Goal: Task Accomplishment & Management: Use online tool/utility

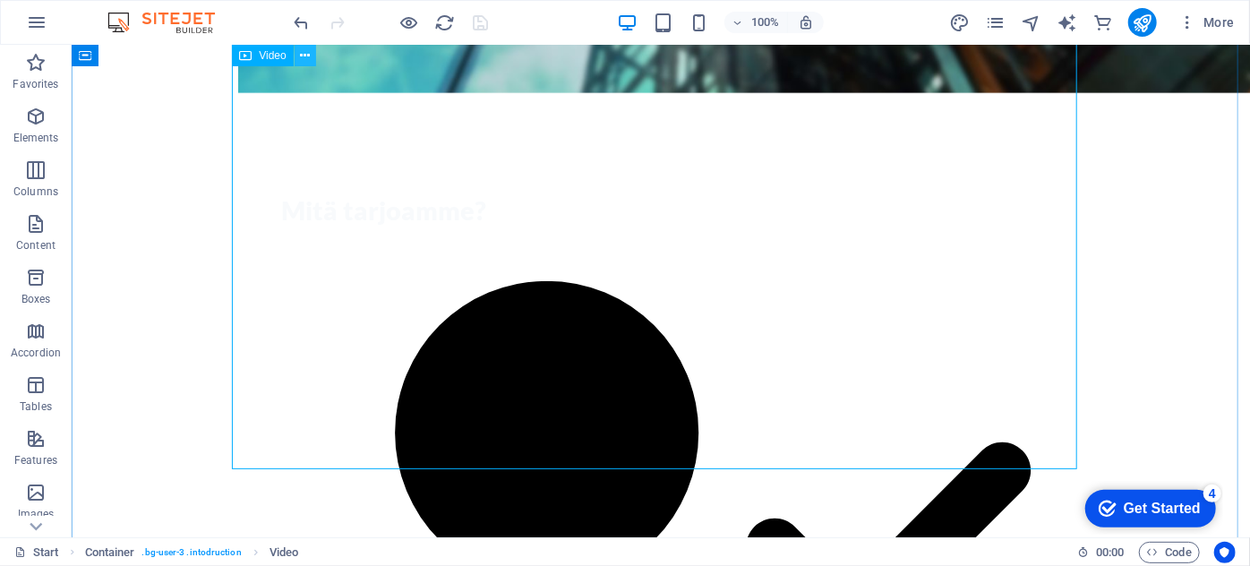
click at [305, 56] on icon at bounding box center [305, 56] width 10 height 19
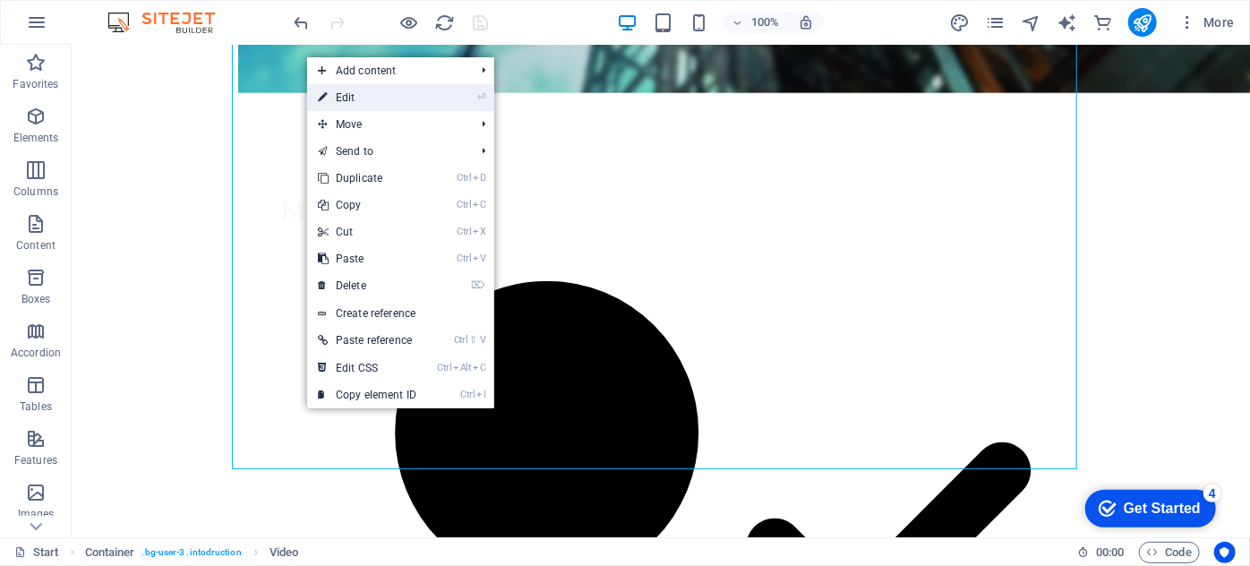
click at [344, 95] on link "⏎ Edit" at bounding box center [367, 97] width 120 height 27
select select "%"
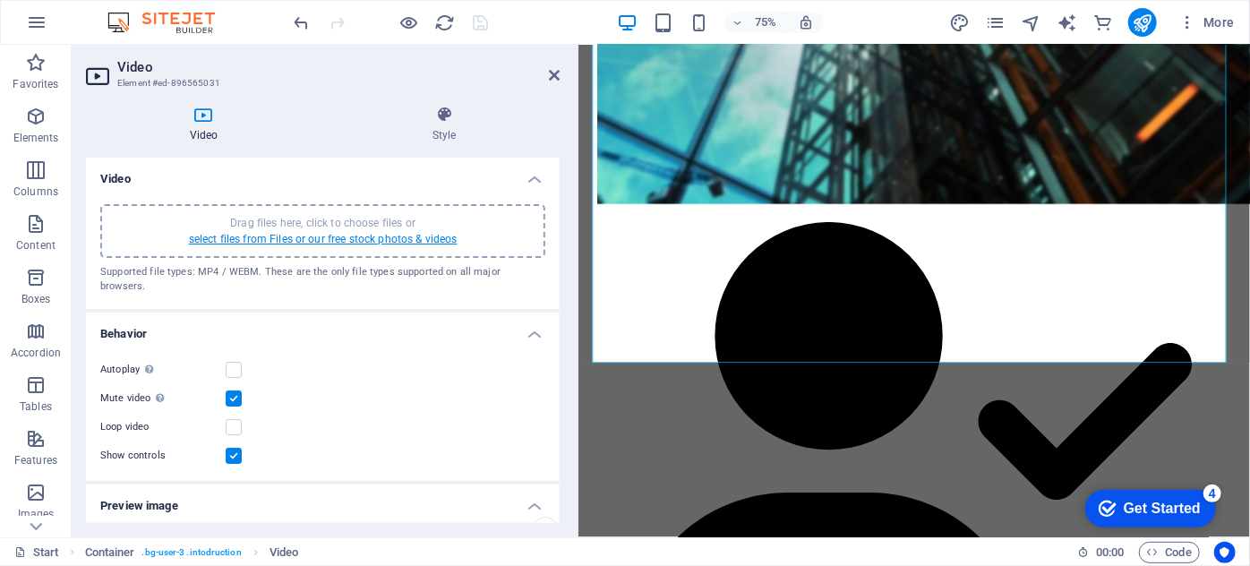
click at [293, 234] on link "select files from Files or our free stock photos & videos" at bounding box center [323, 239] width 269 height 13
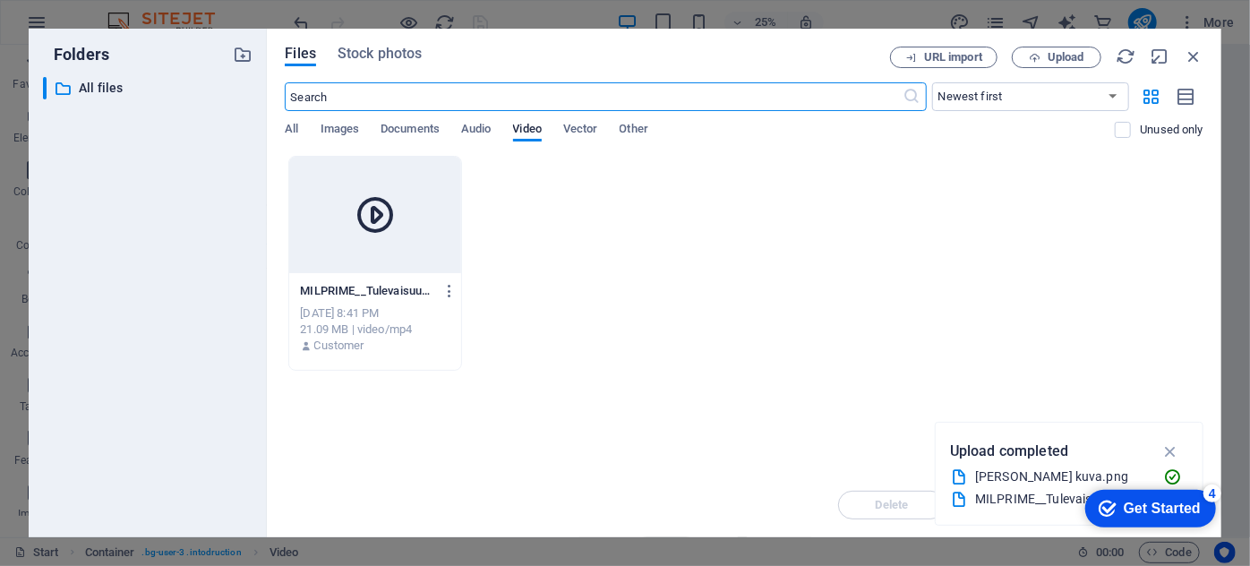
scroll to position [996, 0]
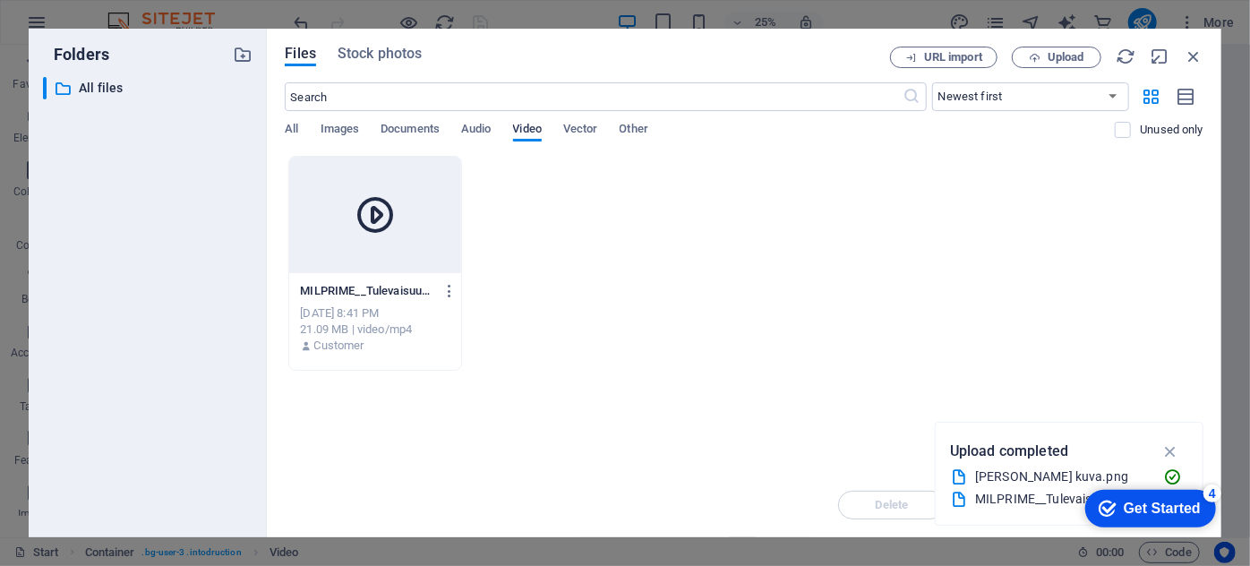
click at [519, 134] on span "Video" at bounding box center [527, 130] width 29 height 25
click at [297, 131] on span "All" at bounding box center [291, 130] width 13 height 25
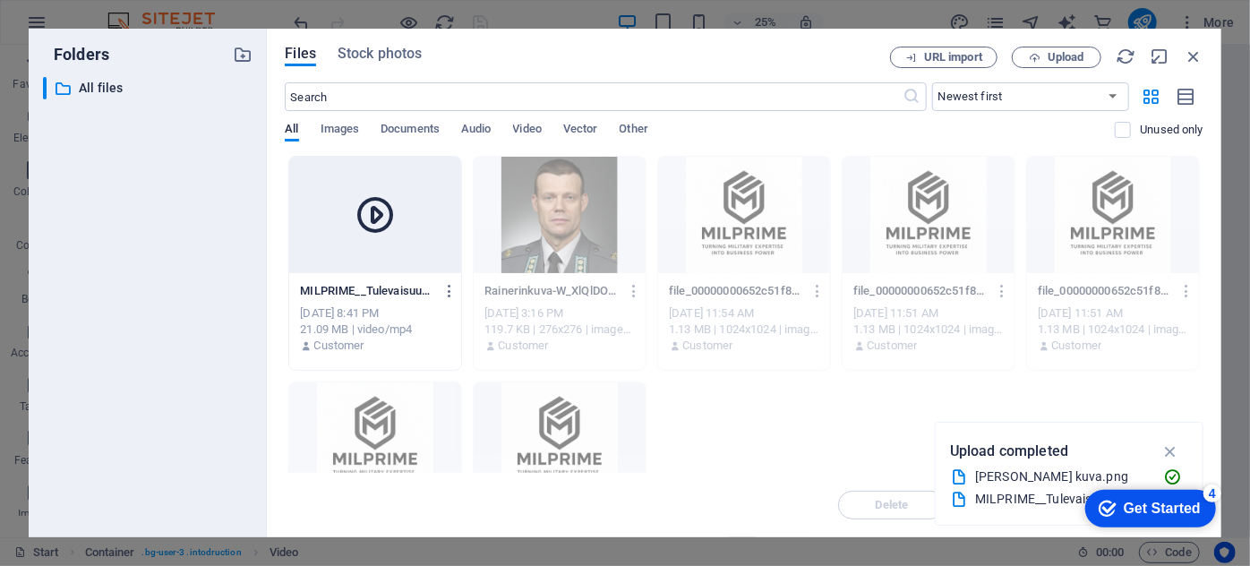
click at [904, 549] on div "Folders ​ All files All files Files Stock photos URL import Upload ​ Newest fir…" at bounding box center [625, 283] width 1250 height 566
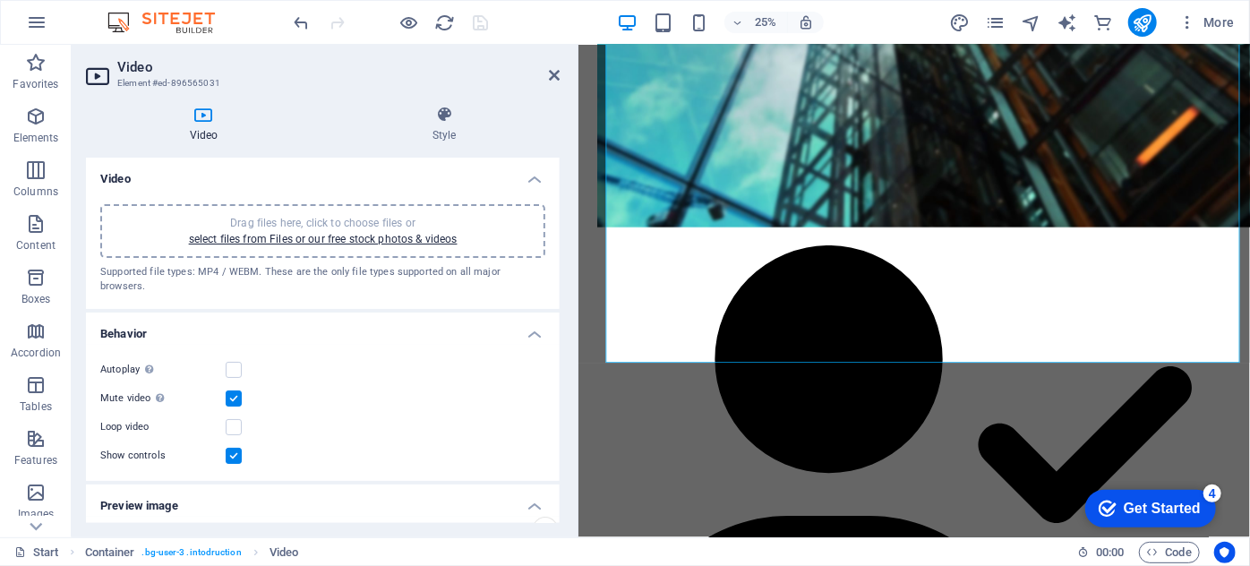
scroll to position [1027, 0]
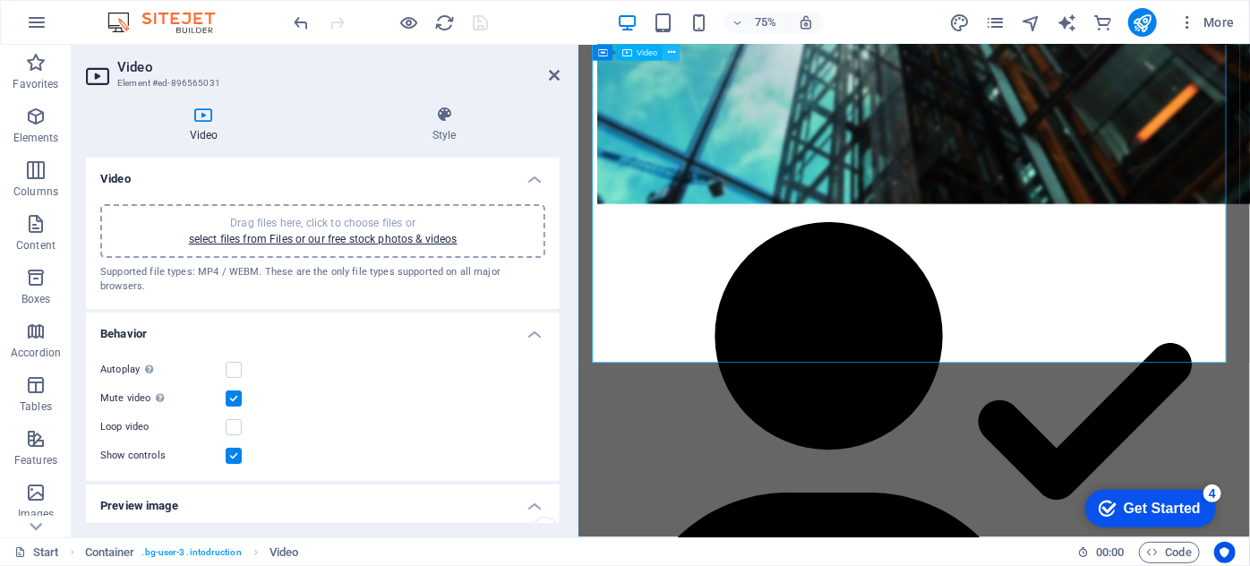
click at [675, 54] on button at bounding box center [671, 53] width 16 height 16
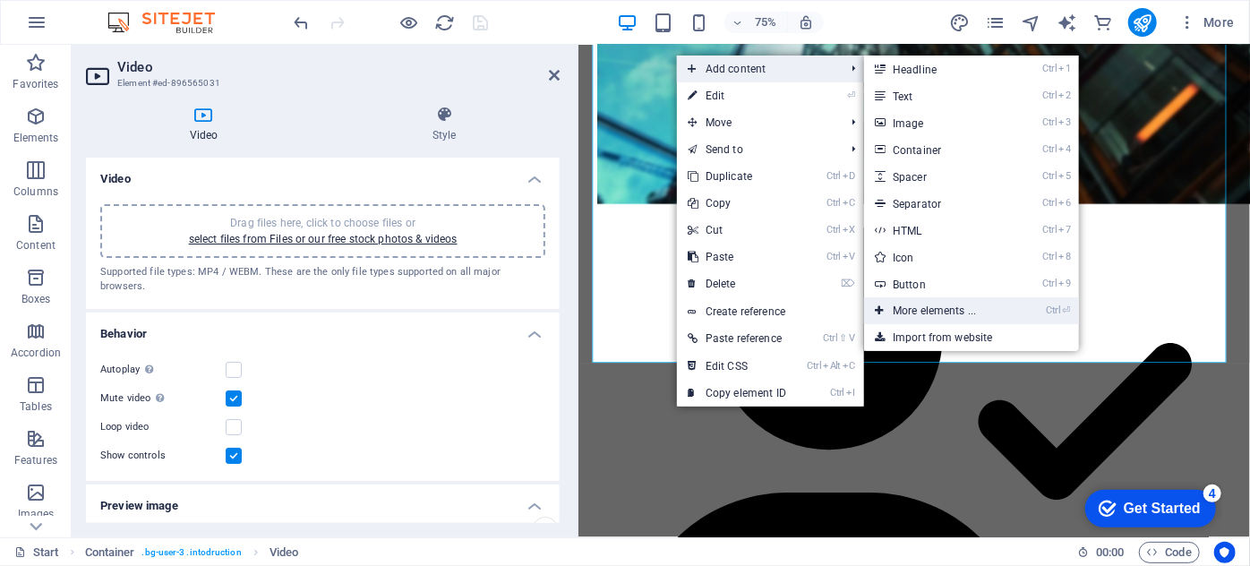
click at [931, 313] on link "Ctrl ⏎ More elements ..." at bounding box center [938, 310] width 148 height 27
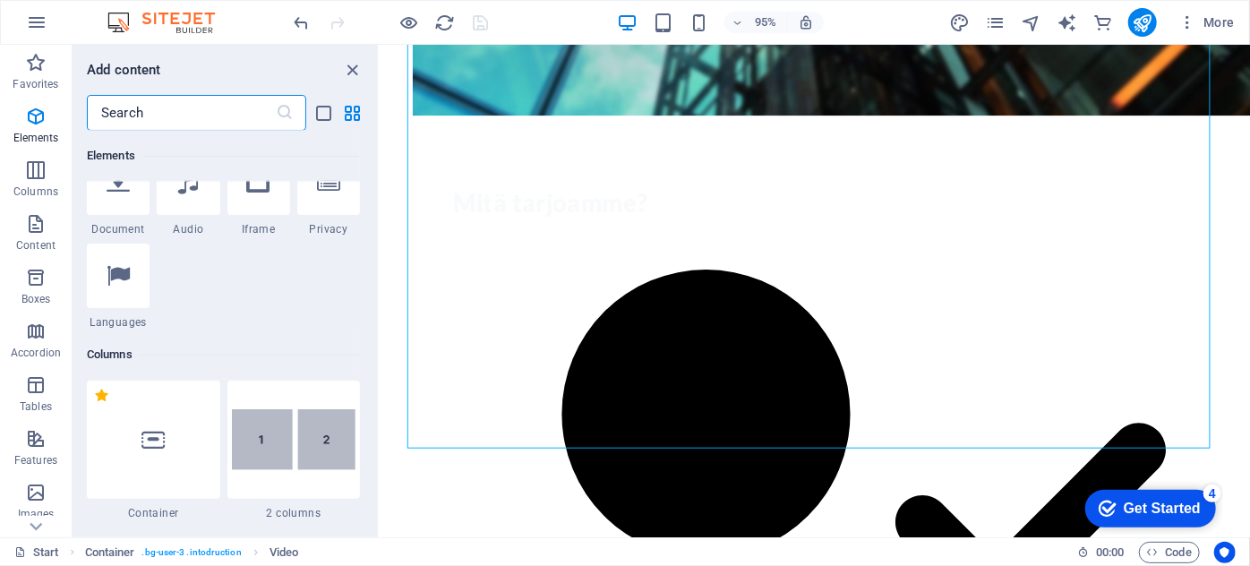
scroll to position [509, 0]
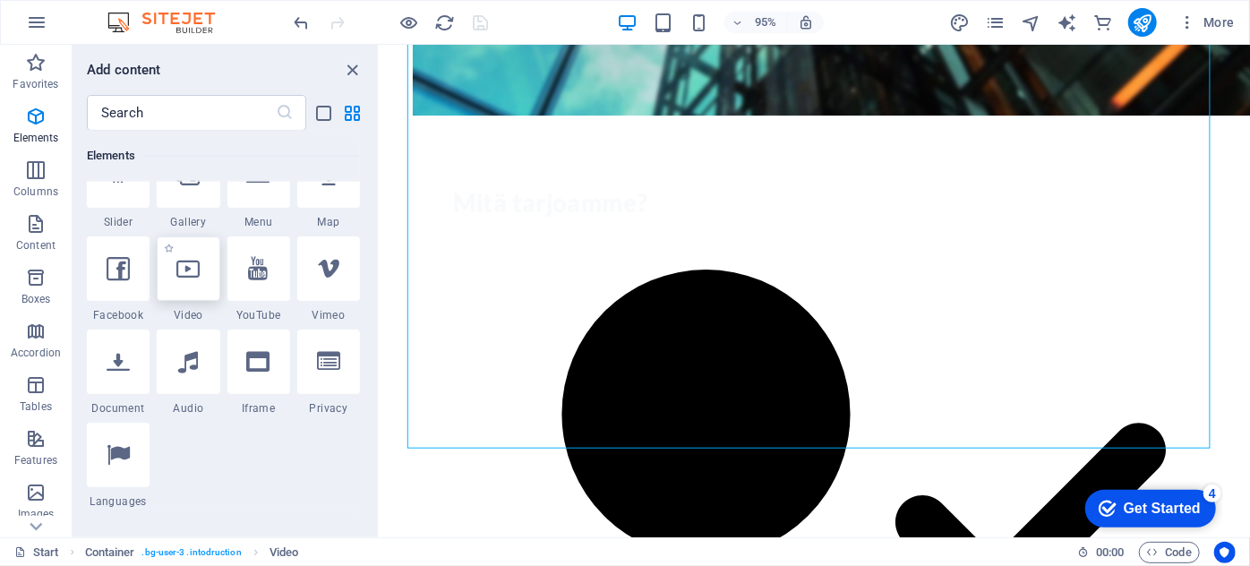
click at [201, 277] on div at bounding box center [188, 268] width 63 height 64
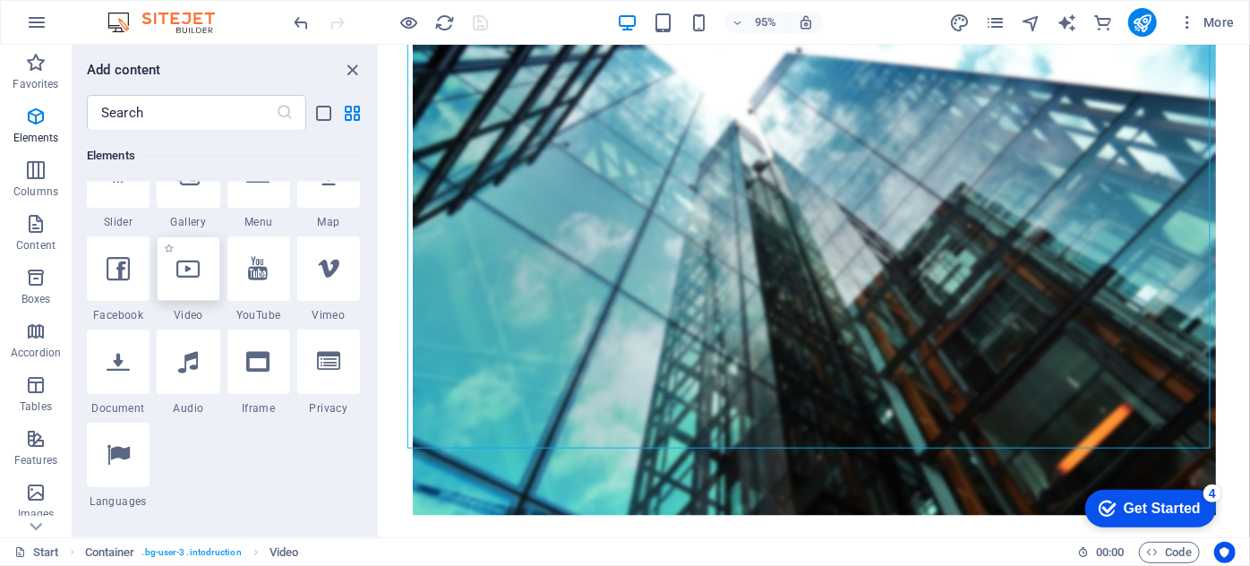
select select "%"
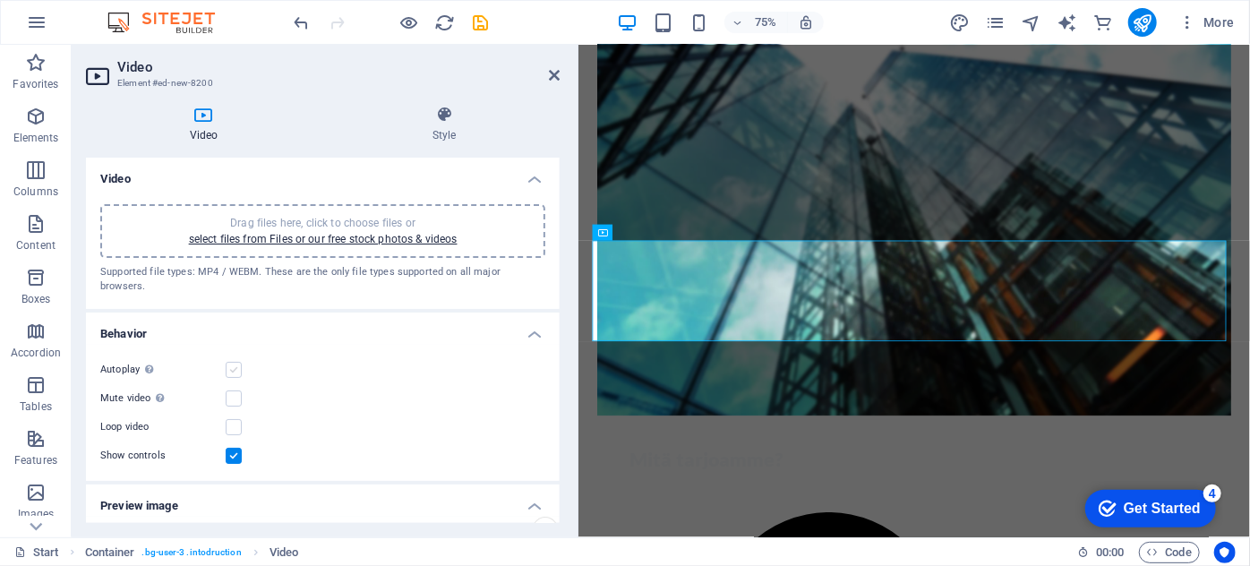
click at [241, 362] on label at bounding box center [234, 370] width 16 height 16
click at [0, 0] on input "Autoplay Autoplay is only available if muted is checked" at bounding box center [0, 0] width 0 height 0
click at [238, 390] on label at bounding box center [234, 398] width 16 height 16
click at [0, 0] on input "Mute video Autoplay will be available if muted is checked" at bounding box center [0, 0] width 0 height 0
click at [409, 238] on link "select files from Files or our free stock photos & videos" at bounding box center [323, 239] width 269 height 13
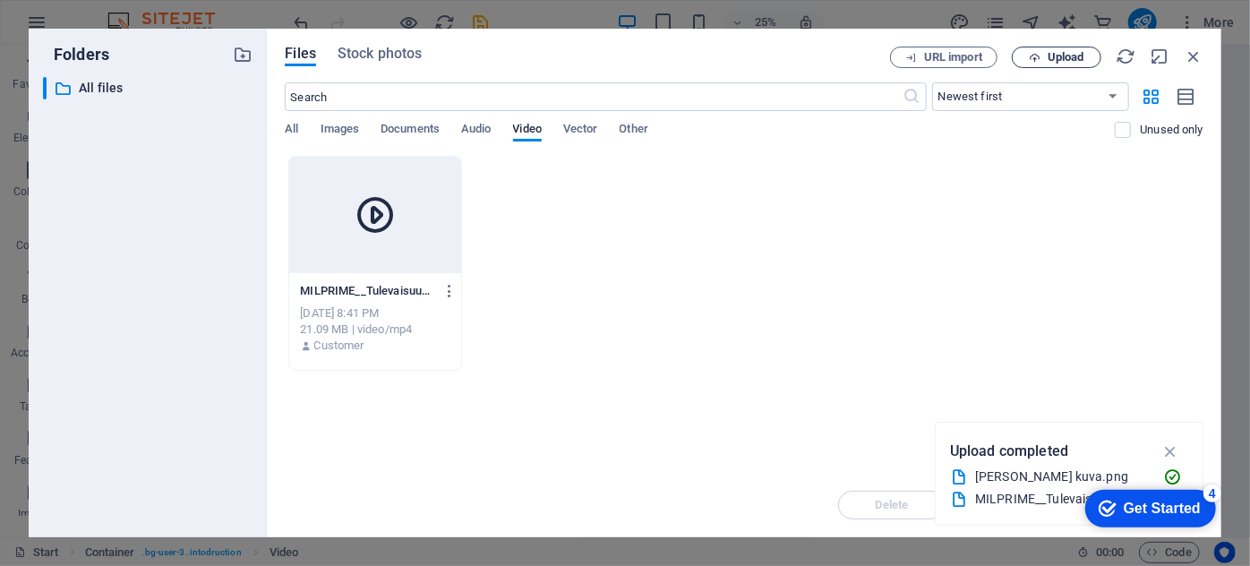
click at [1056, 56] on span "Upload" at bounding box center [1066, 57] width 37 height 11
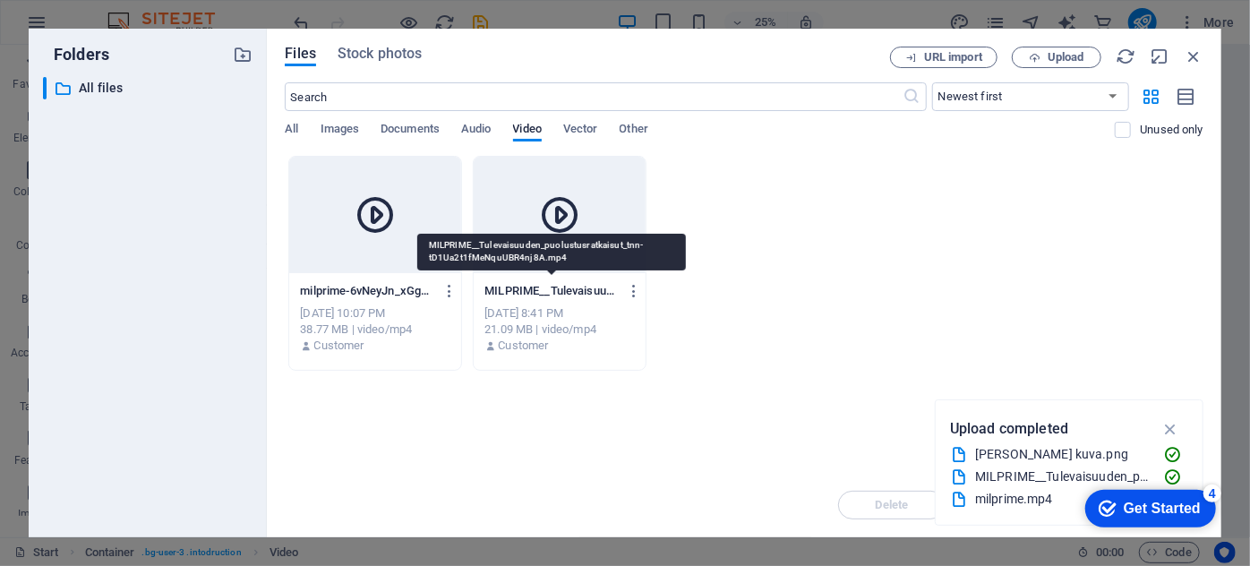
click at [507, 287] on p "MILPRIME__Tulevaisuuden_puolustusratkaisut_tnn-tD1Ua2t1fMeNquUBR4nj8A.mp4" at bounding box center [550, 291] width 133 height 16
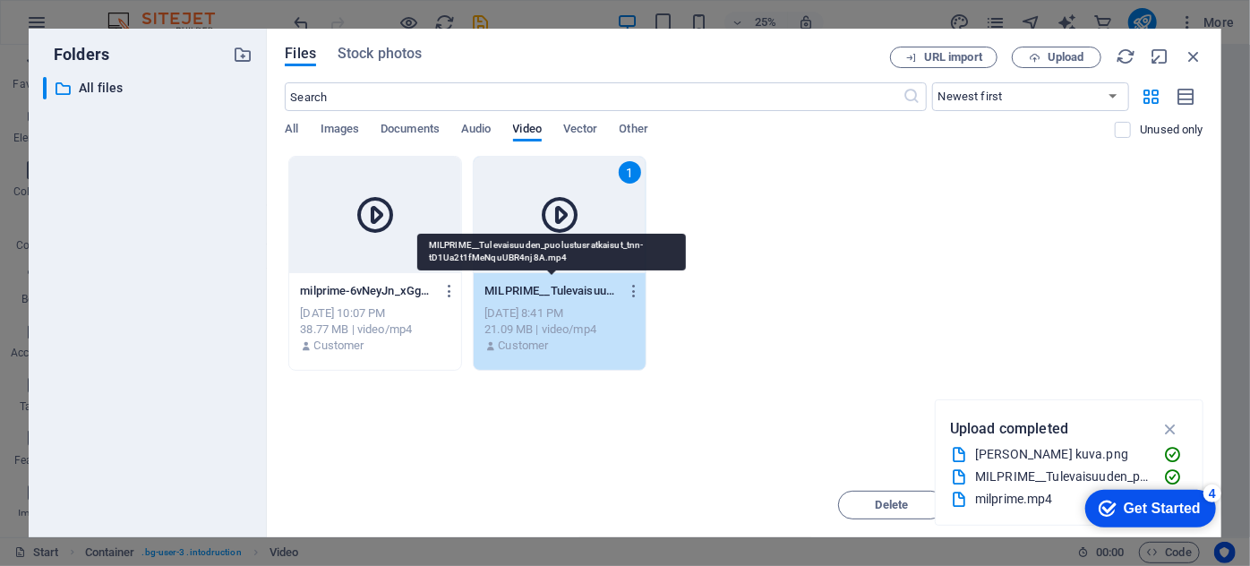
click at [507, 287] on p "MILPRIME__Tulevaisuuden_puolustusratkaisut_tnn-tD1Ua2t1fMeNquUBR4nj8A.mp4" at bounding box center [550, 291] width 133 height 16
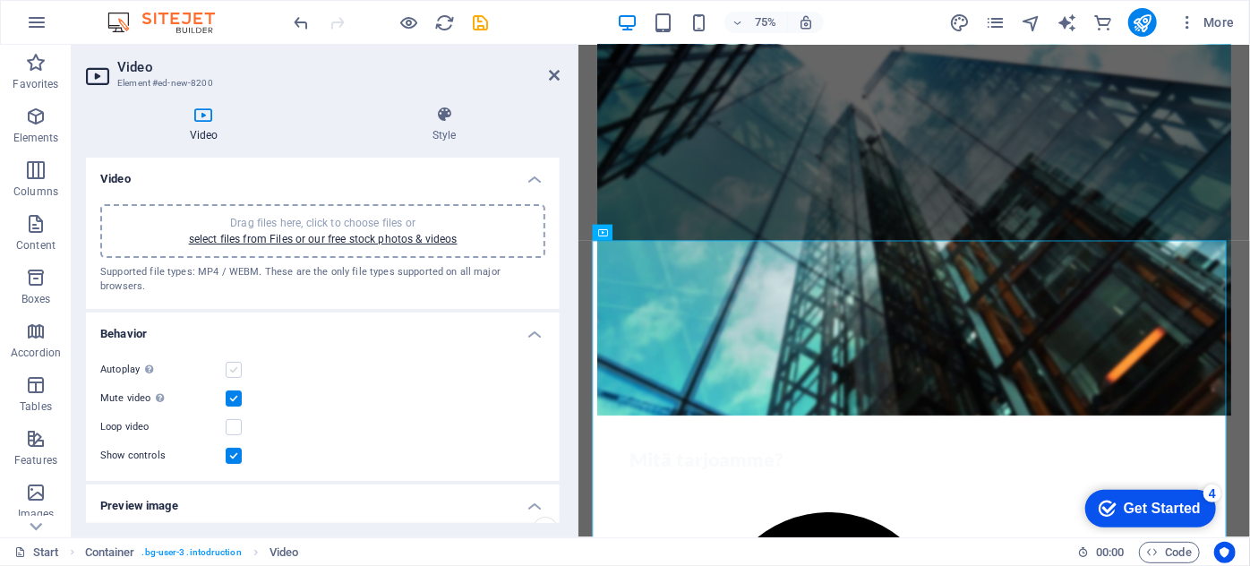
click at [232, 362] on label at bounding box center [234, 370] width 16 height 16
click at [0, 0] on input "Autoplay Autoplay is only available if muted is checked" at bounding box center [0, 0] width 0 height 0
drag, startPoint x: 555, startPoint y: 213, endPoint x: 553, endPoint y: 252, distance: 39.4
click at [553, 252] on div "Drag files here, click to choose files or select files from Files or our free s…" at bounding box center [323, 249] width 474 height 119
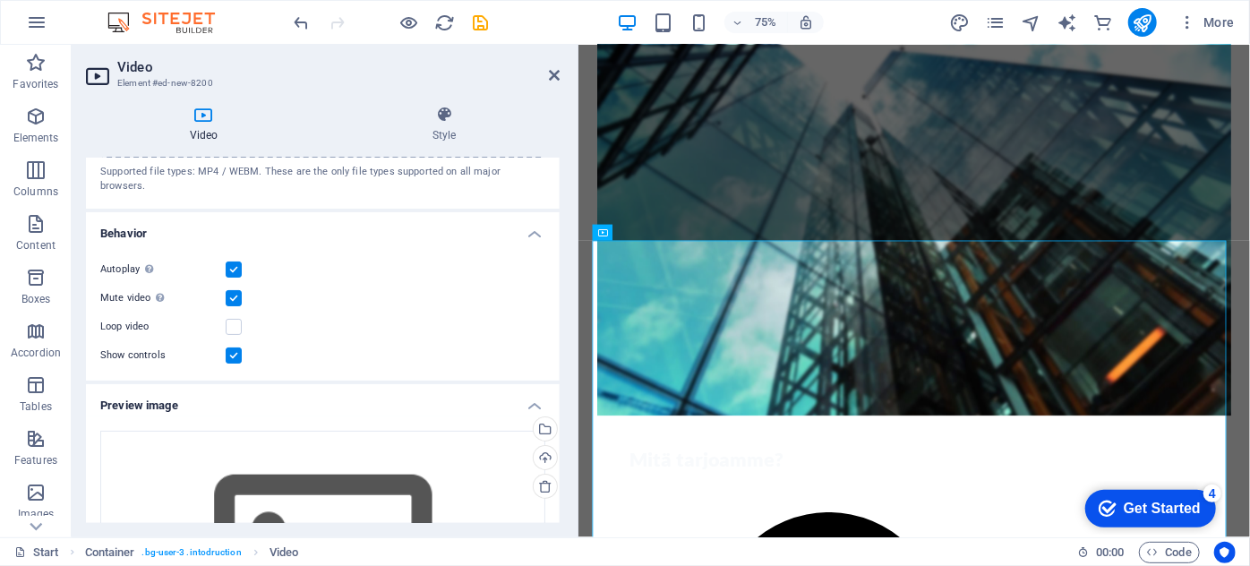
scroll to position [141, 0]
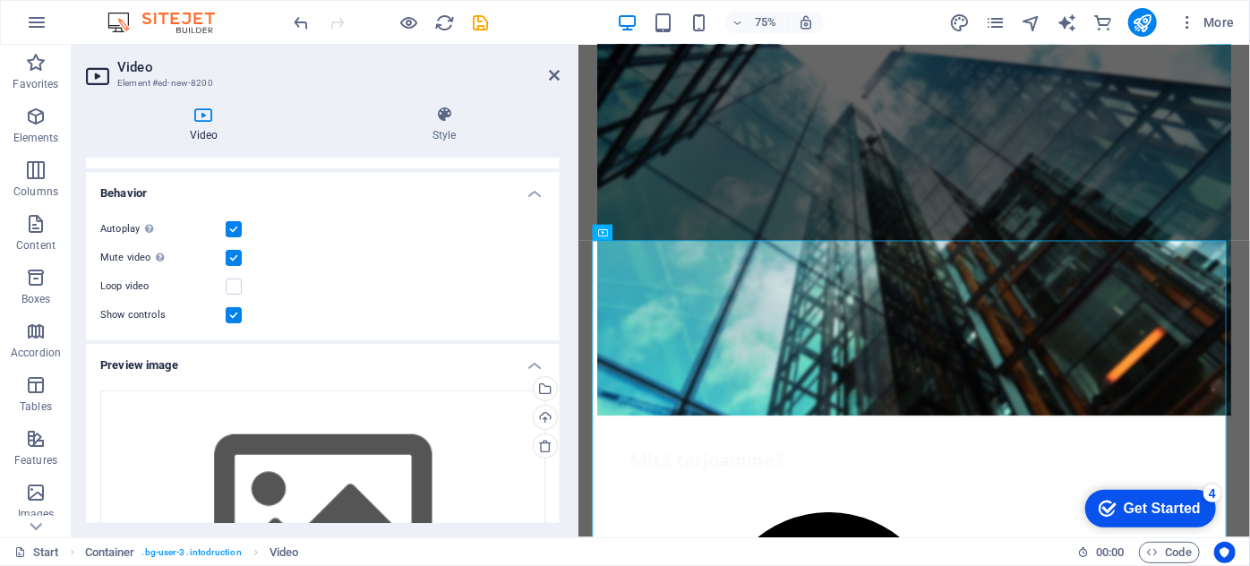
click at [232, 221] on label at bounding box center [234, 229] width 16 height 16
click at [0, 0] on input "Autoplay Autoplay is only available if muted is checked" at bounding box center [0, 0] width 0 height 0
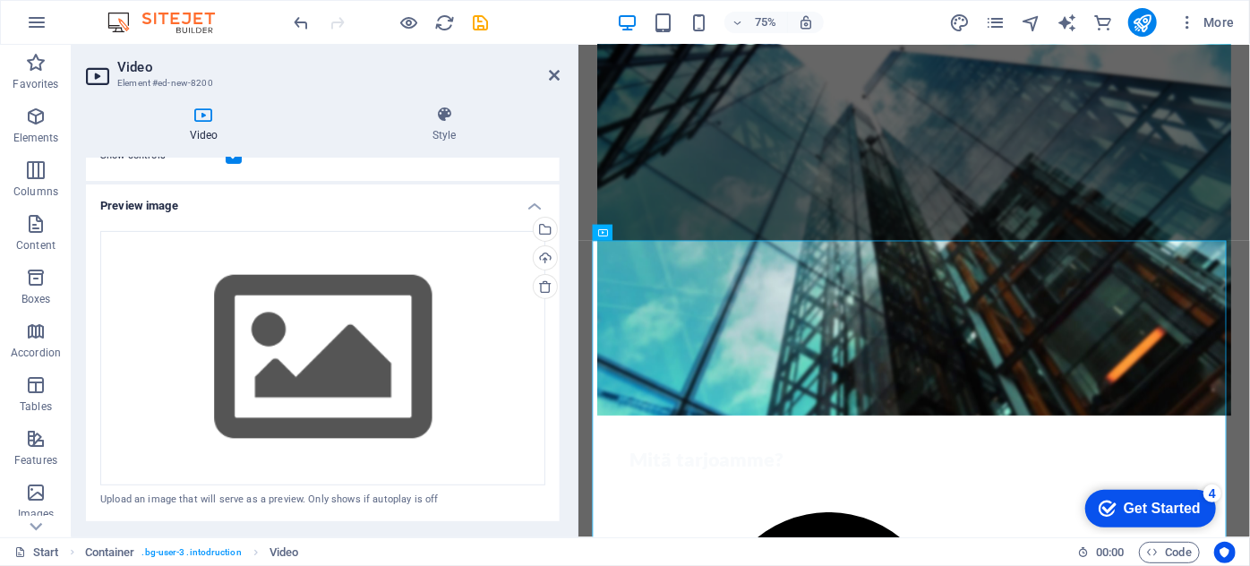
scroll to position [0, 0]
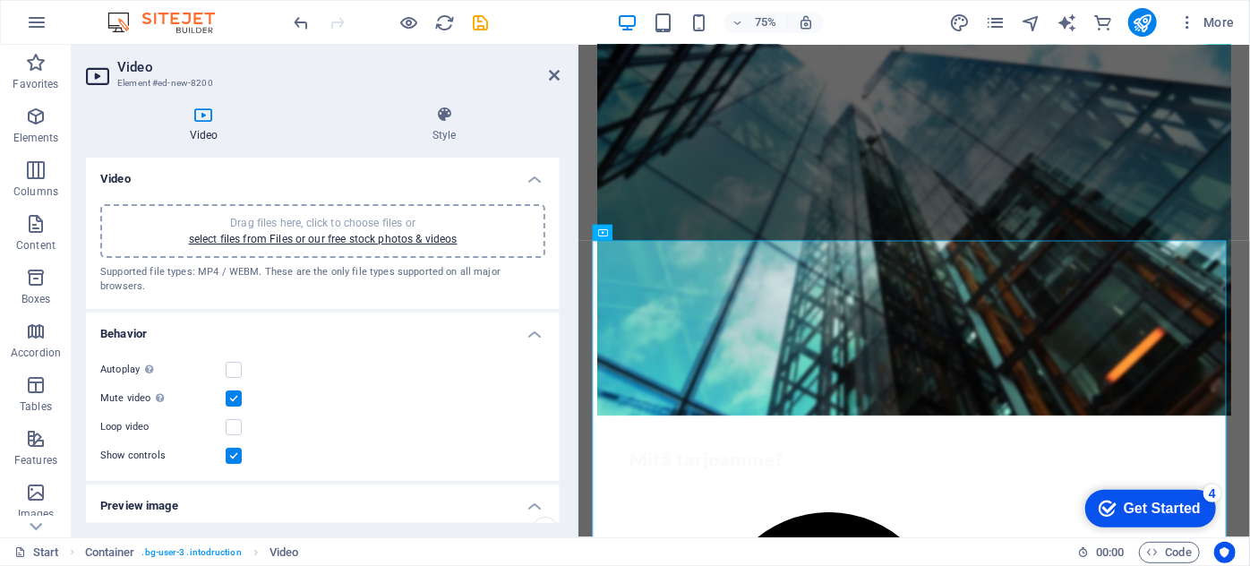
drag, startPoint x: 559, startPoint y: 221, endPoint x: 7, endPoint y: 114, distance: 561.9
click at [557, 75] on icon at bounding box center [554, 75] width 11 height 14
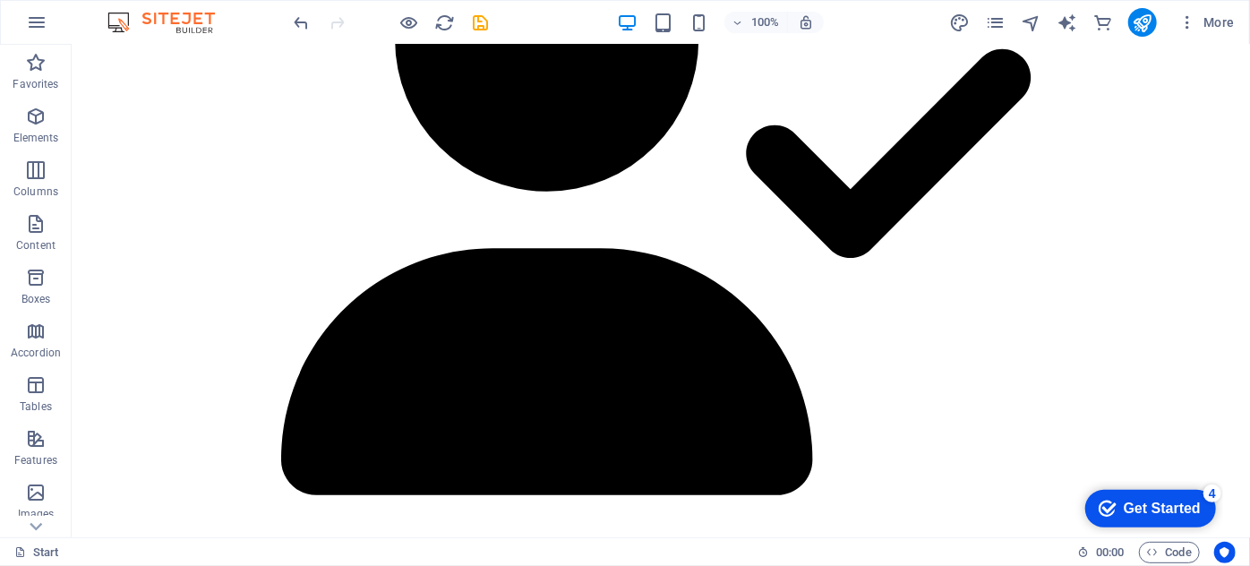
scroll to position [1425, 0]
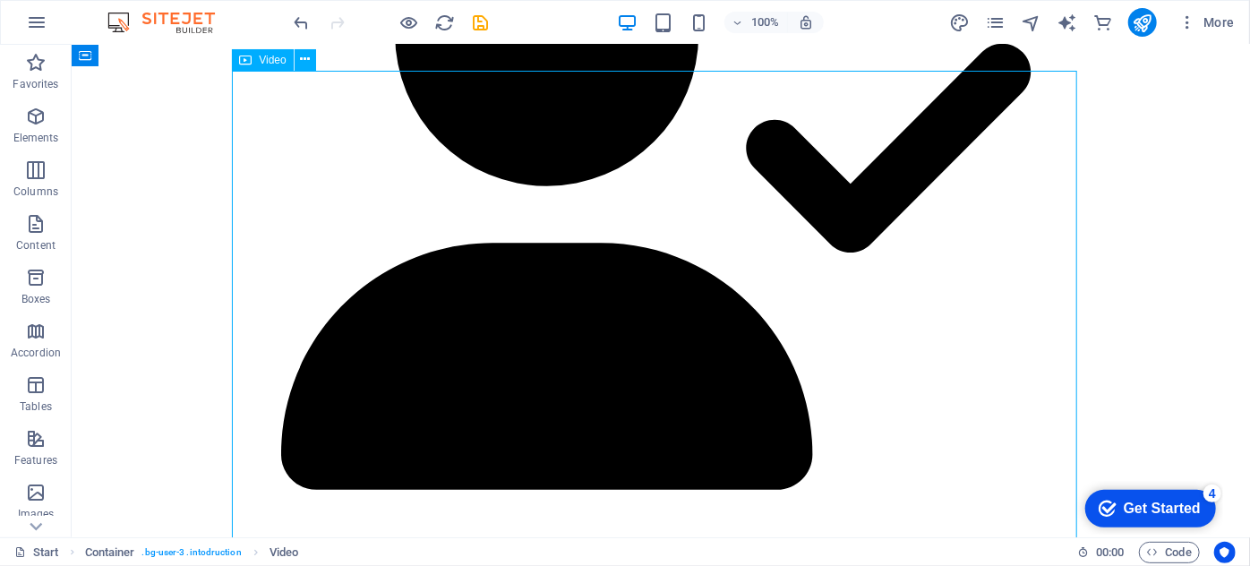
select select "%"
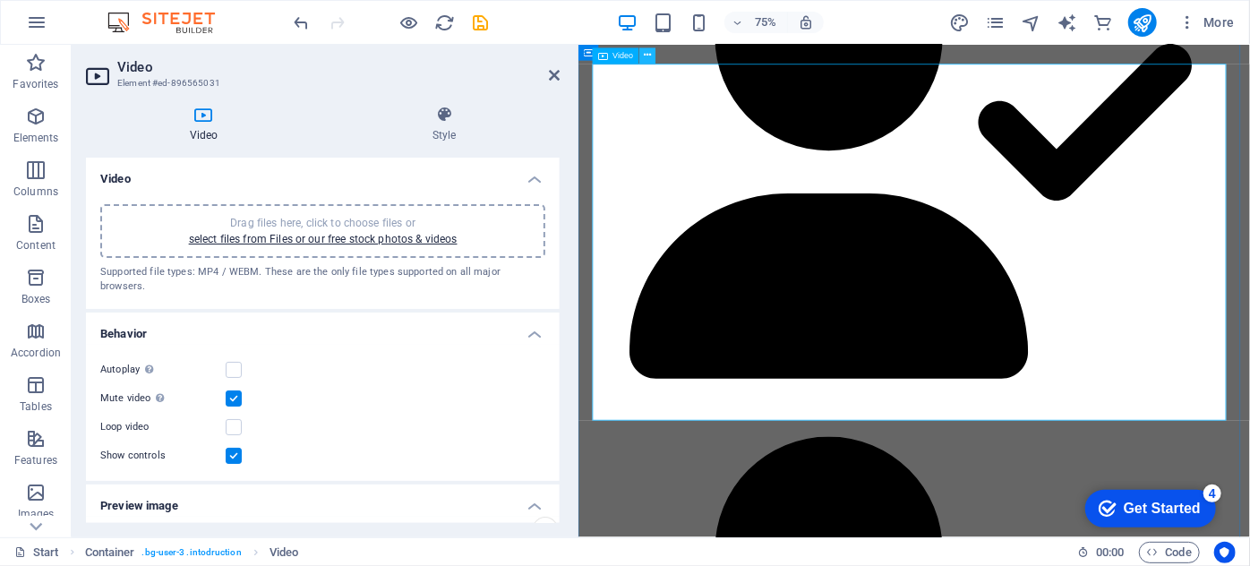
click at [645, 59] on icon at bounding box center [647, 56] width 7 height 14
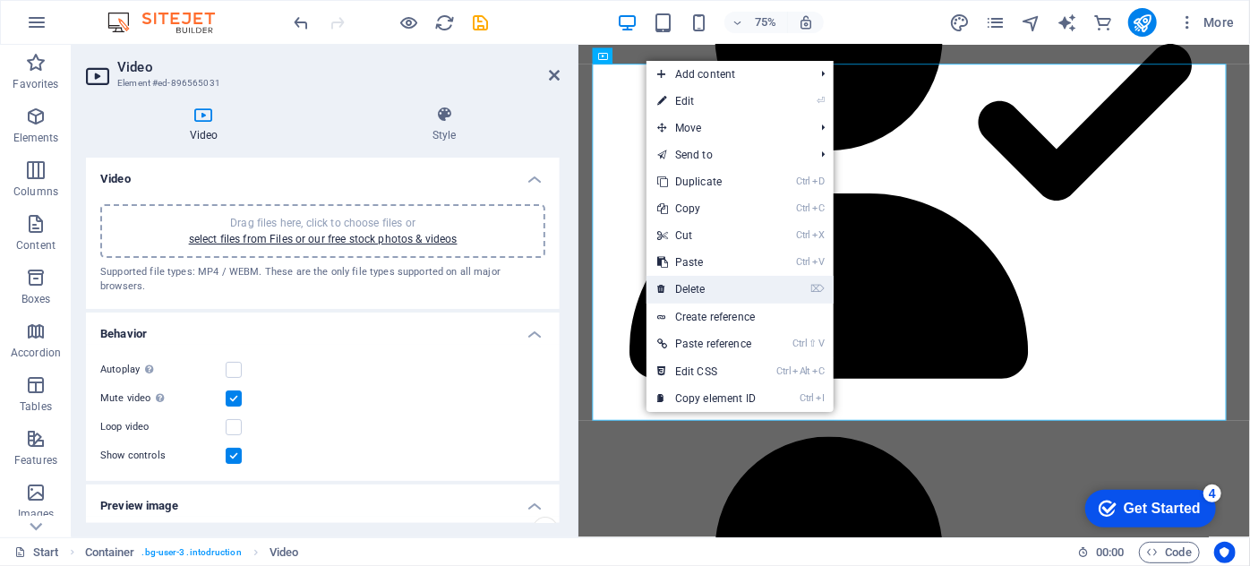
click at [697, 281] on link "⌦ Delete" at bounding box center [706, 289] width 120 height 27
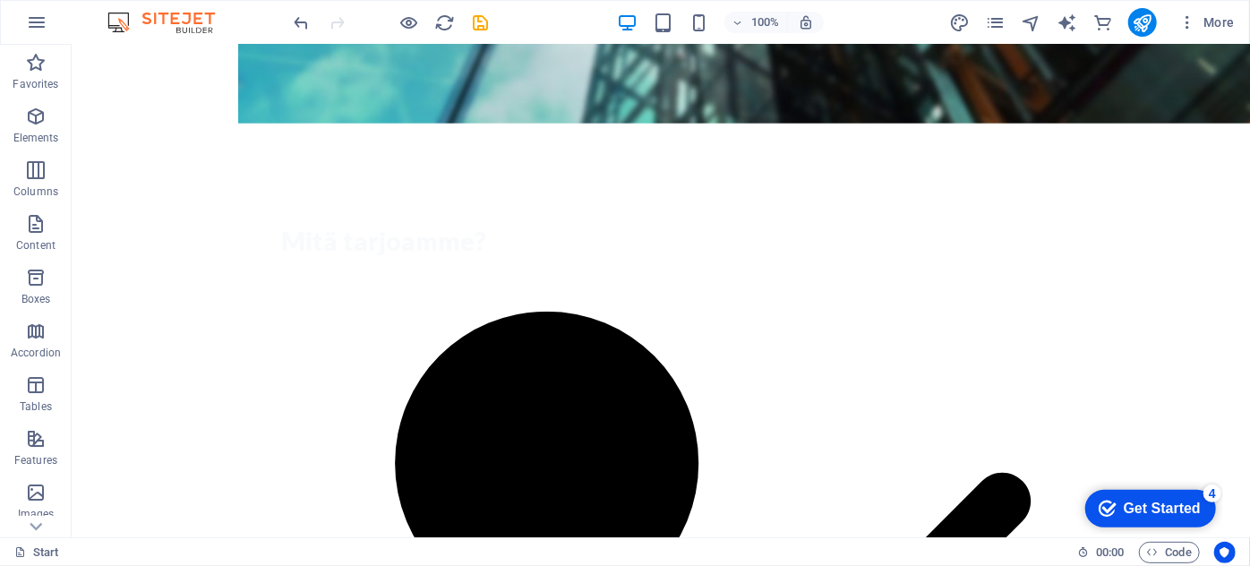
scroll to position [962, 0]
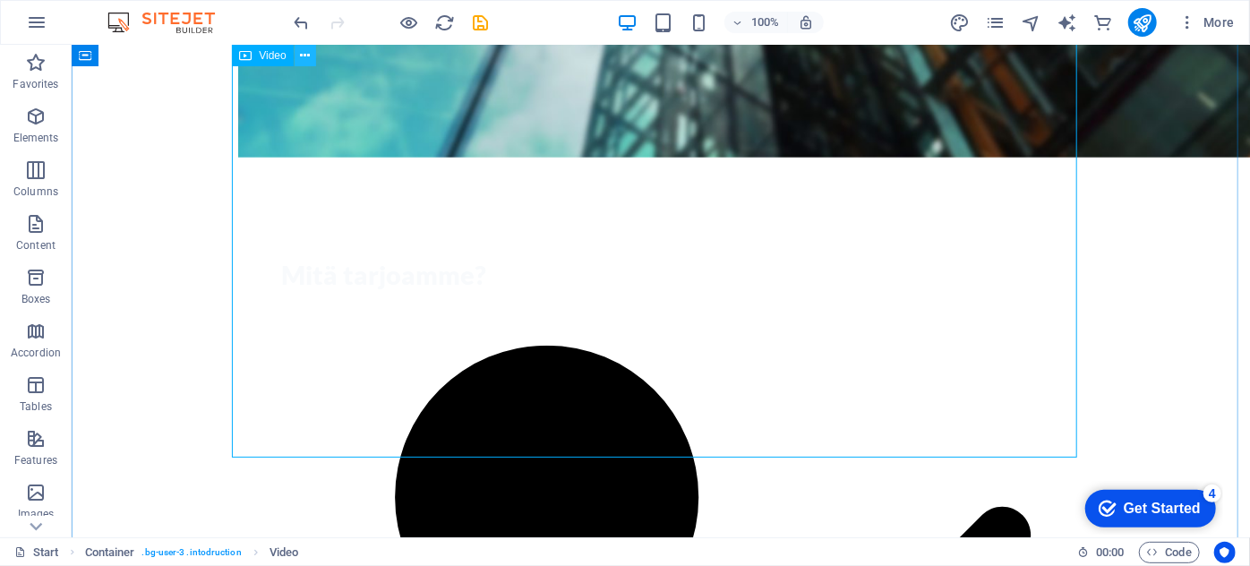
click at [305, 61] on icon at bounding box center [305, 56] width 10 height 19
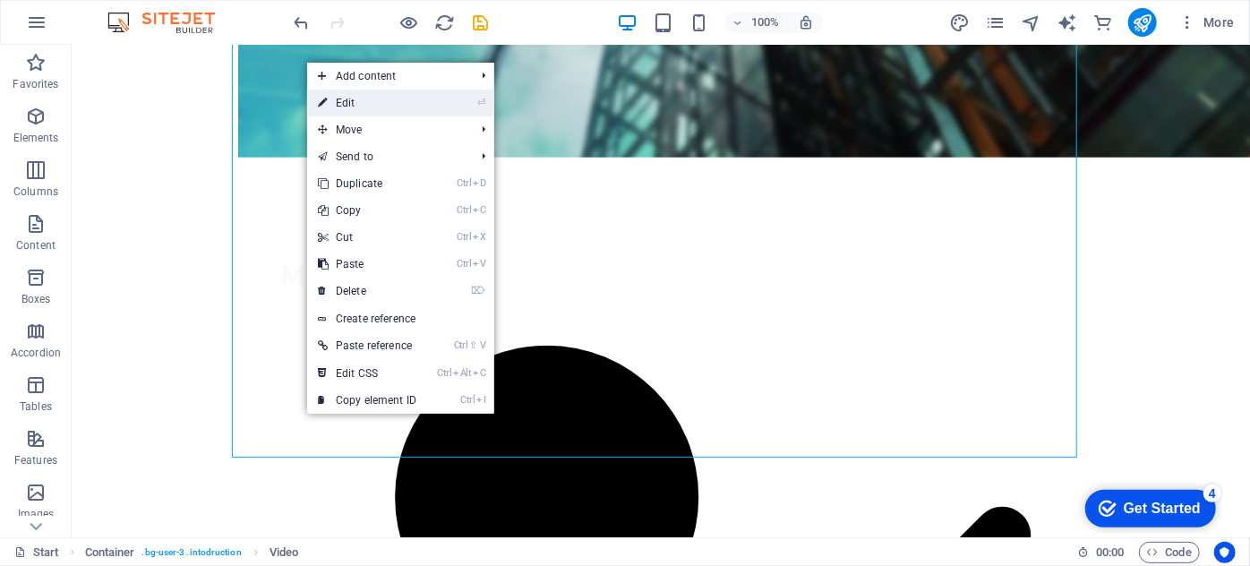
click at [335, 102] on link "⏎ Edit" at bounding box center [367, 103] width 120 height 27
select select "%"
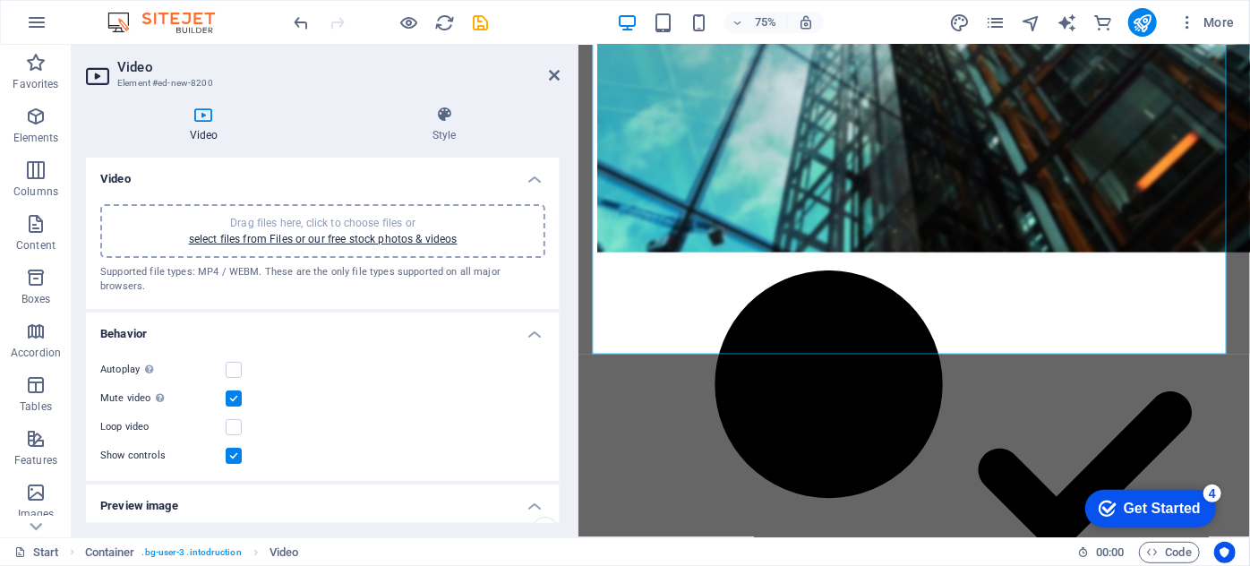
drag, startPoint x: 556, startPoint y: 231, endPoint x: 553, endPoint y: 293, distance: 61.8
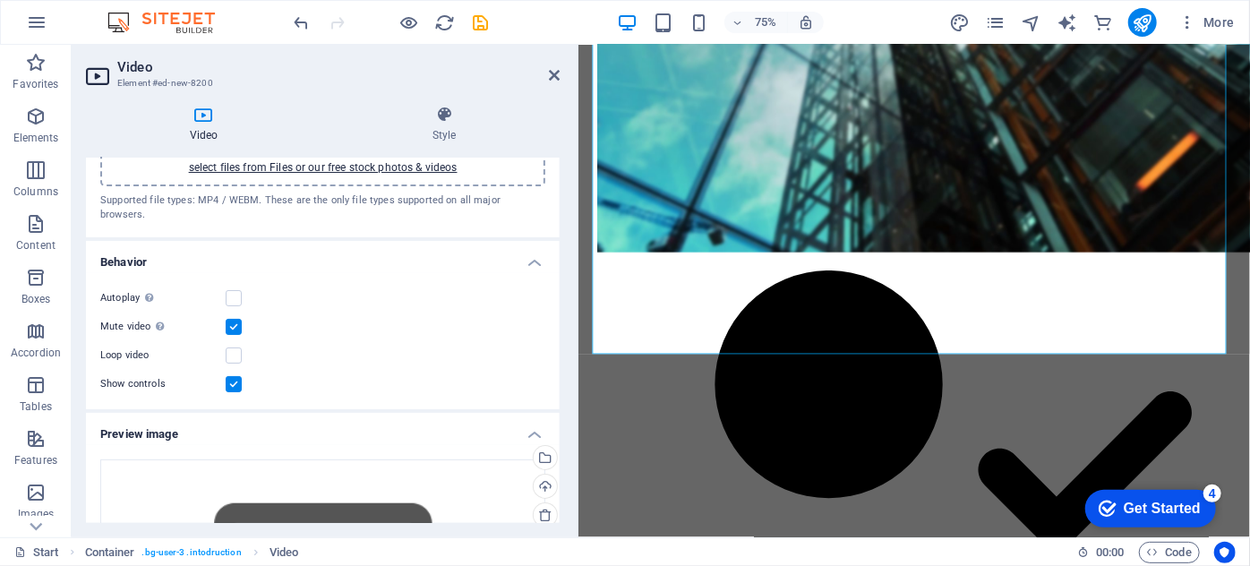
scroll to position [0, 0]
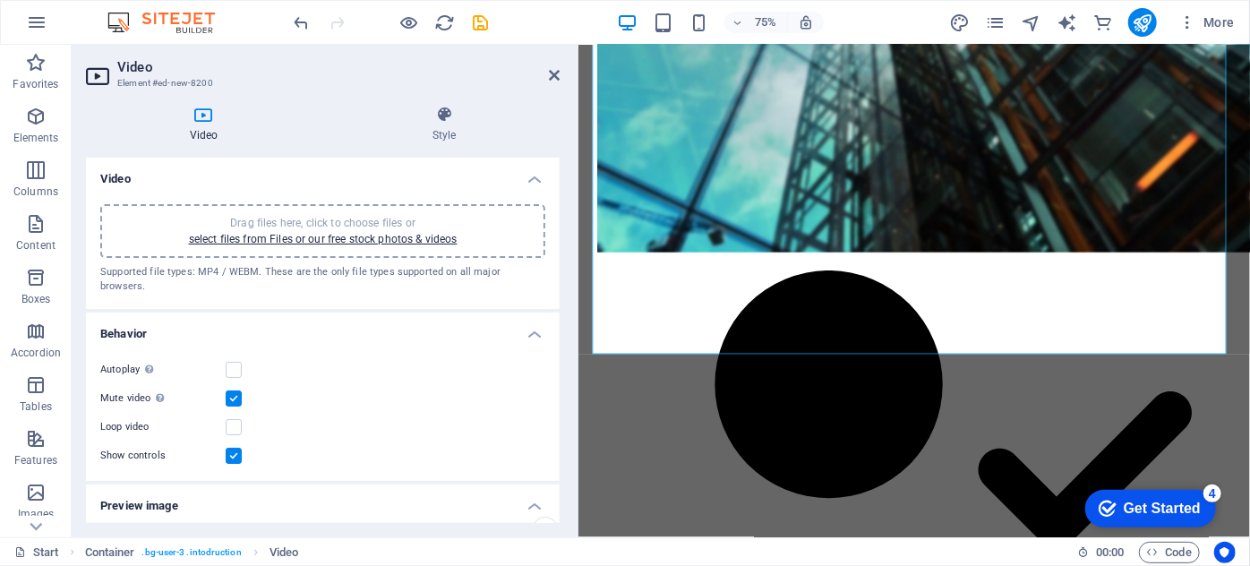
click at [558, 83] on header "Video Element #ed-new-8200" at bounding box center [323, 68] width 474 height 47
click at [556, 74] on icon at bounding box center [554, 75] width 11 height 14
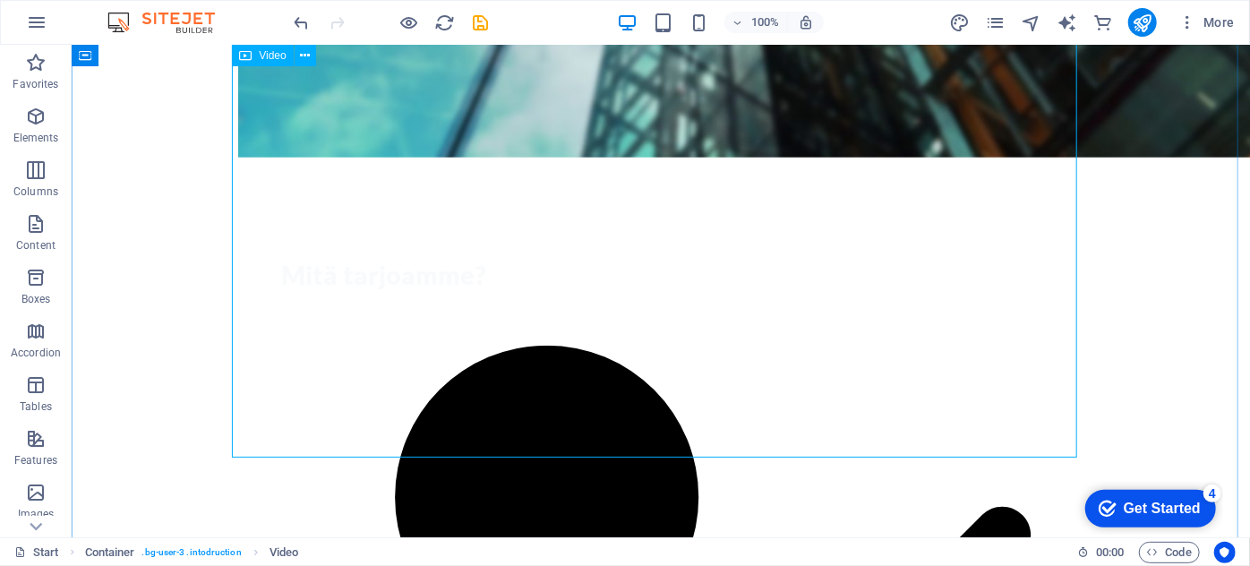
select select "%"
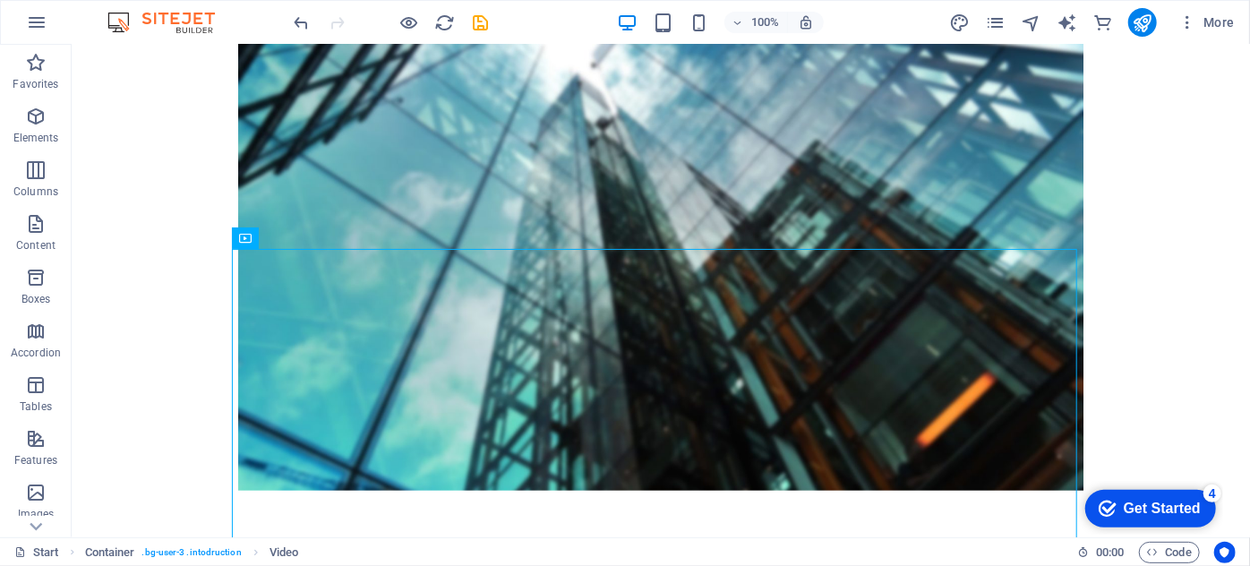
scroll to position [705, 0]
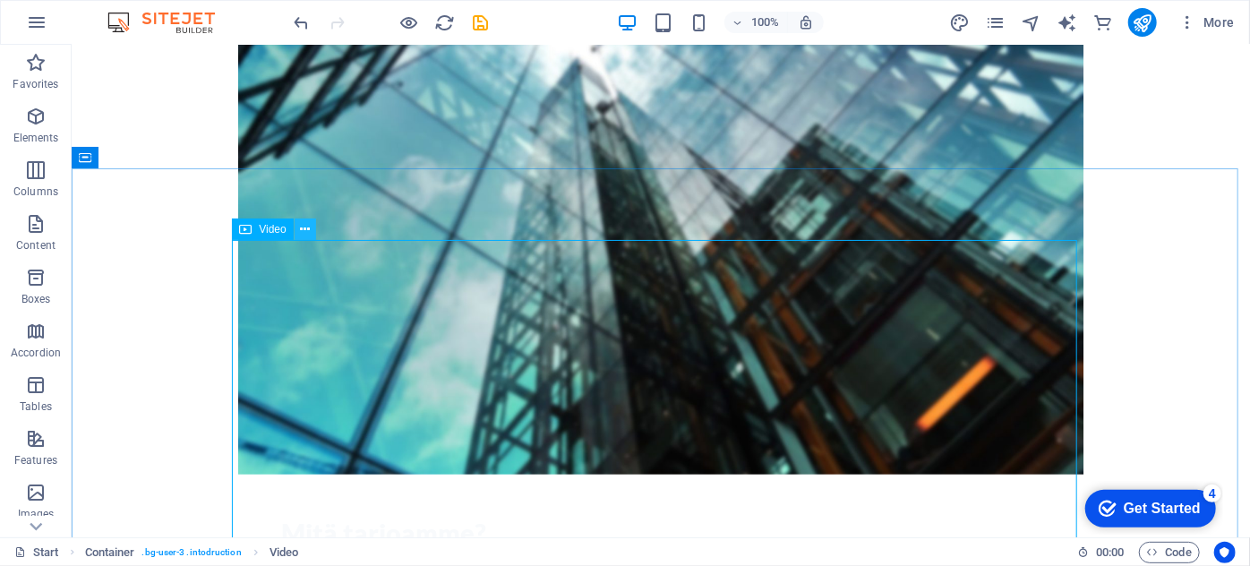
click at [301, 235] on icon at bounding box center [305, 229] width 10 height 19
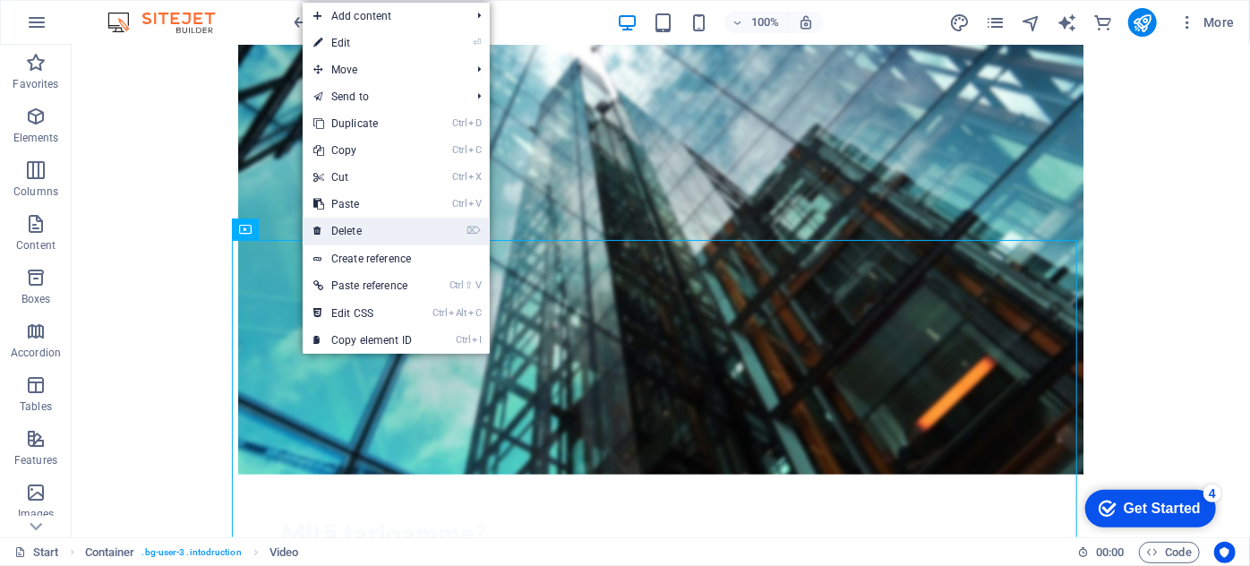
click at [329, 227] on link "⌦ Delete" at bounding box center [363, 231] width 120 height 27
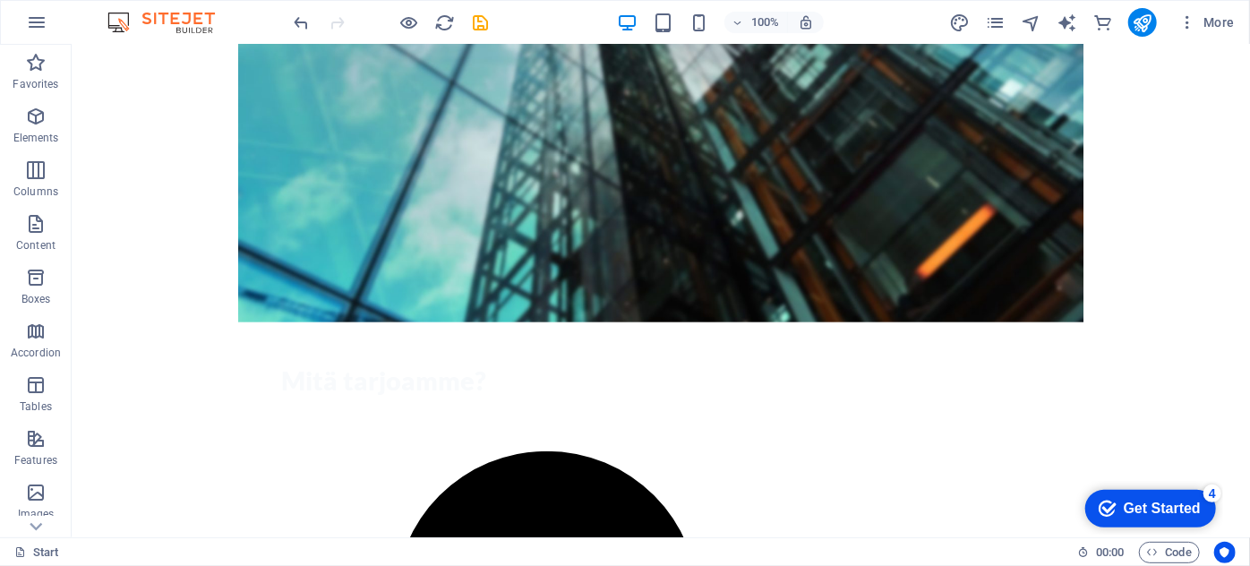
scroll to position [846, 0]
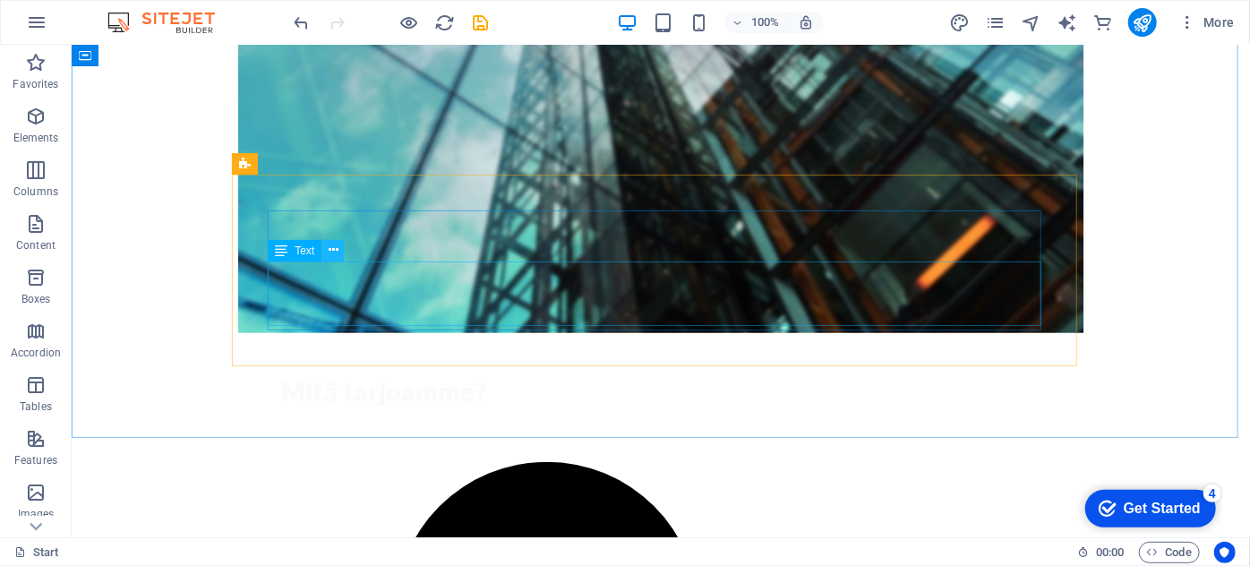
click at [336, 250] on icon at bounding box center [334, 250] width 10 height 19
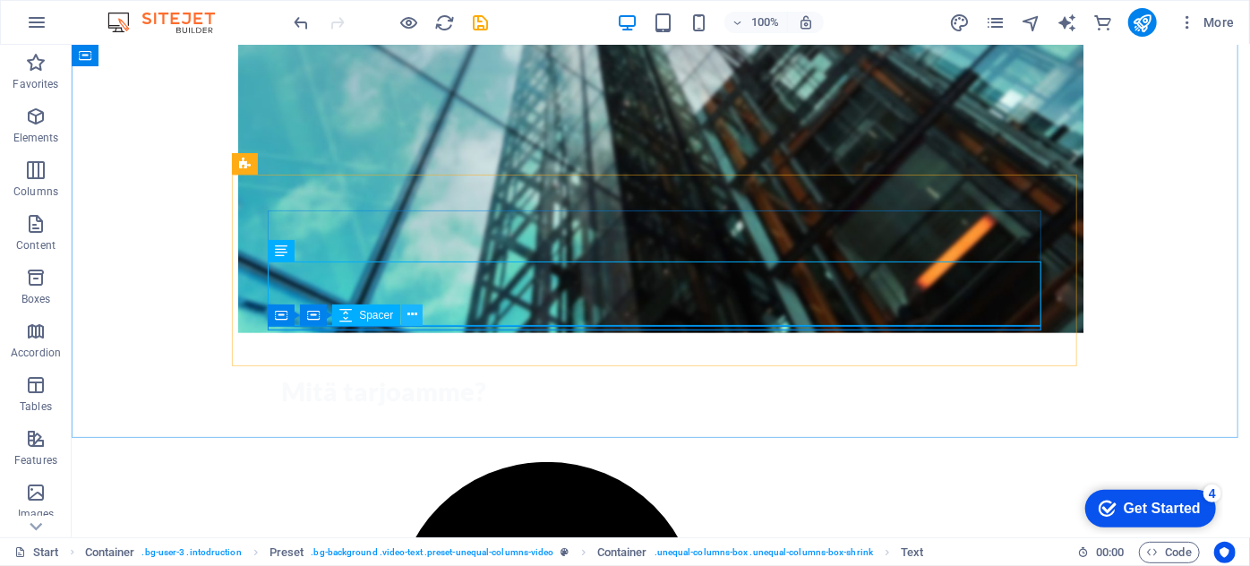
click at [410, 317] on icon at bounding box center [412, 314] width 10 height 19
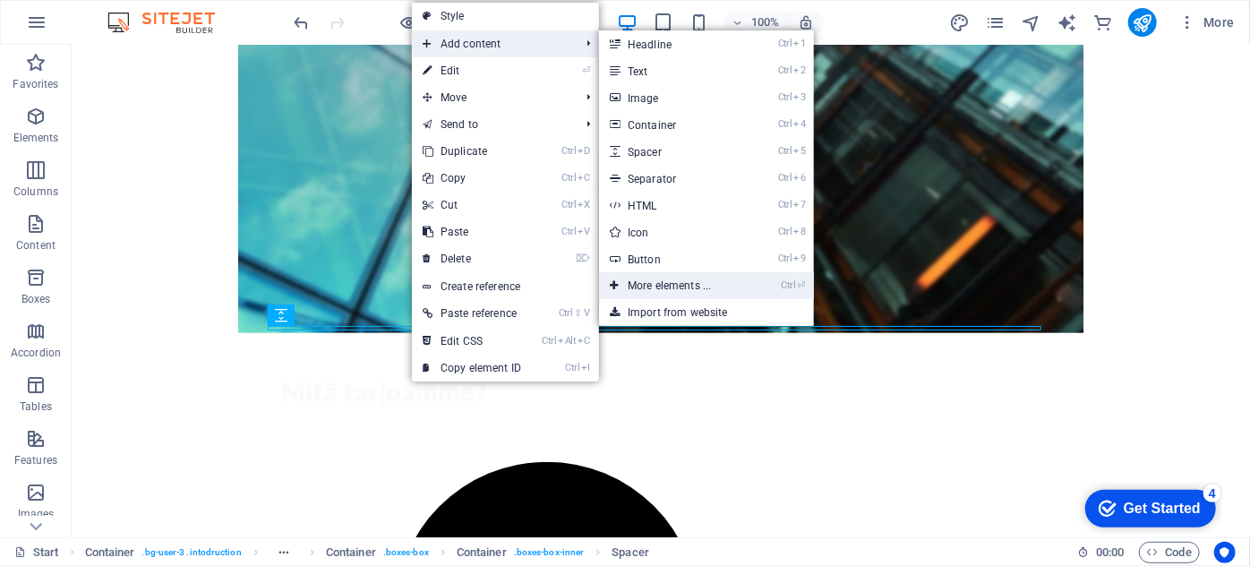
click at [663, 284] on link "Ctrl ⏎ More elements ..." at bounding box center [673, 285] width 148 height 27
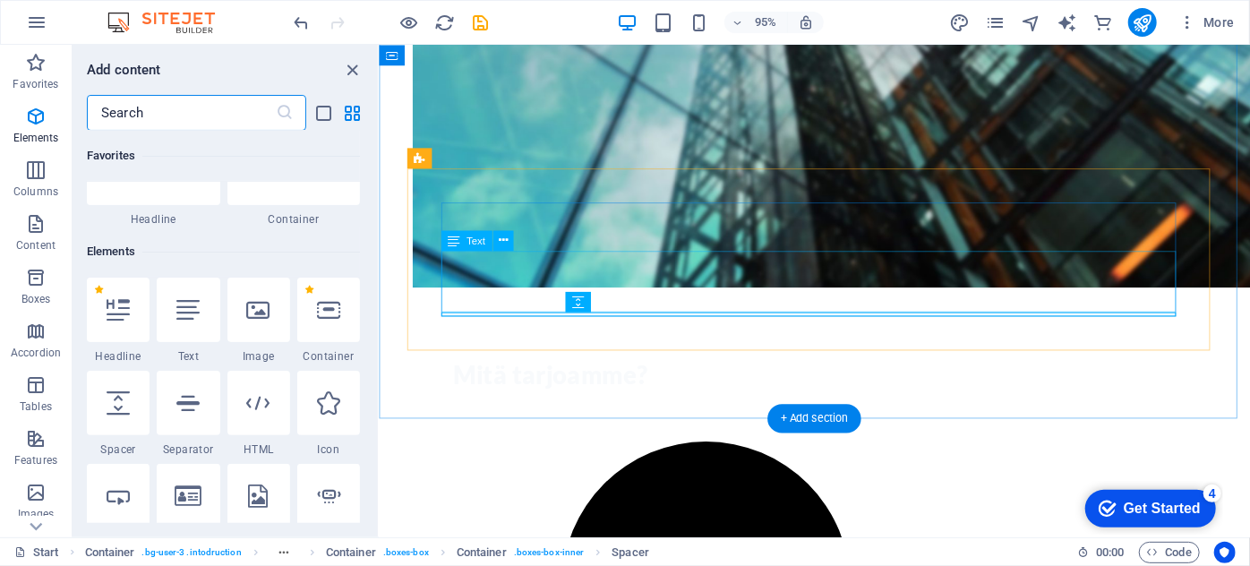
scroll to position [191, 0]
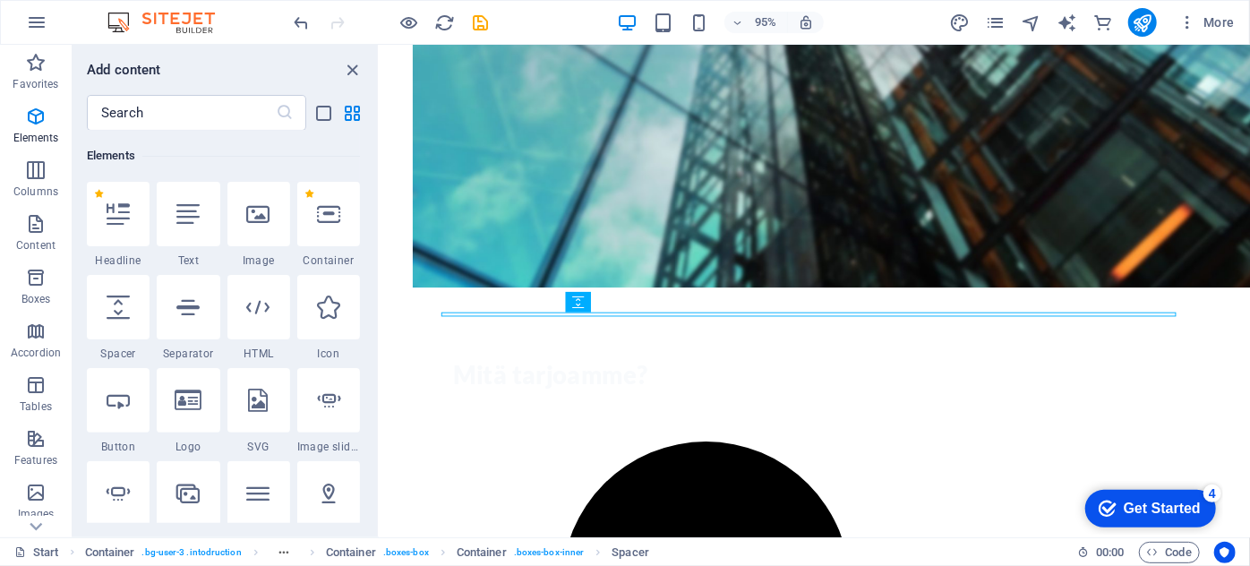
drag, startPoint x: 373, startPoint y: 140, endPoint x: 372, endPoint y: 167, distance: 26.9
click at [372, 167] on div "Favorites 1 Star Headline 1 Star Container Elements 1 Star Headline 1 Star Text…" at bounding box center [225, 327] width 305 height 392
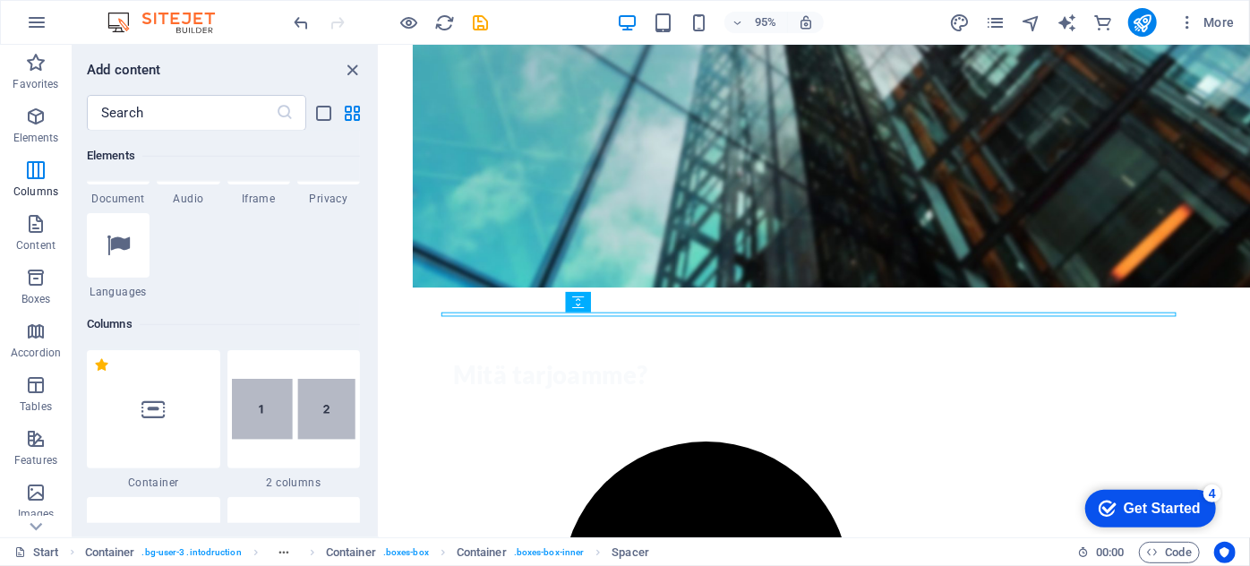
scroll to position [538, 0]
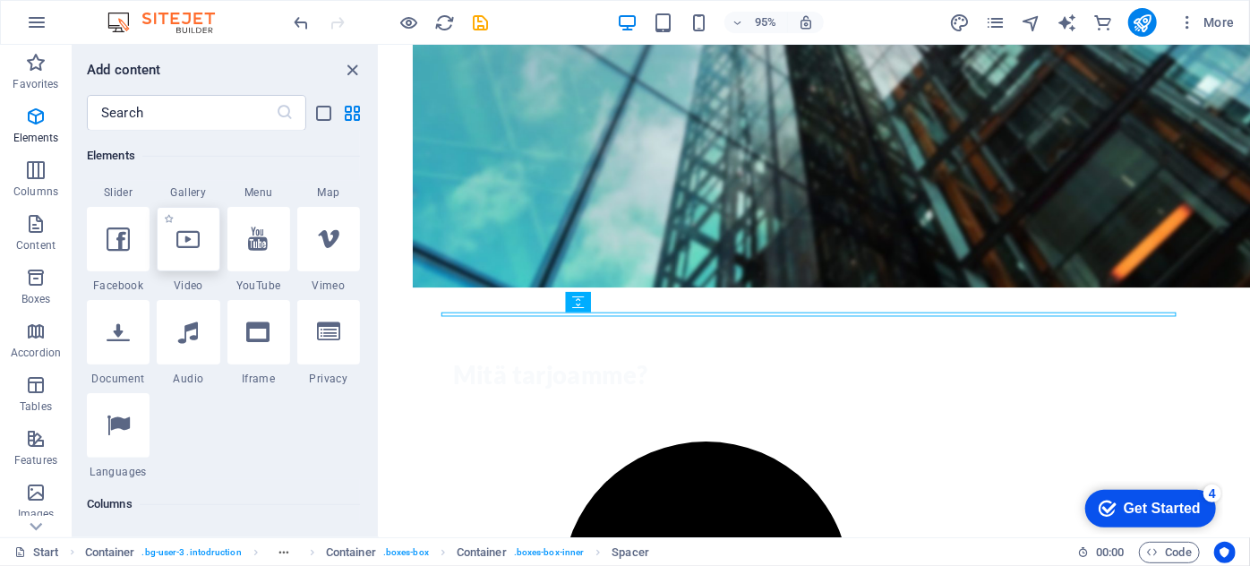
click at [179, 265] on div at bounding box center [188, 239] width 63 height 64
select select "%"
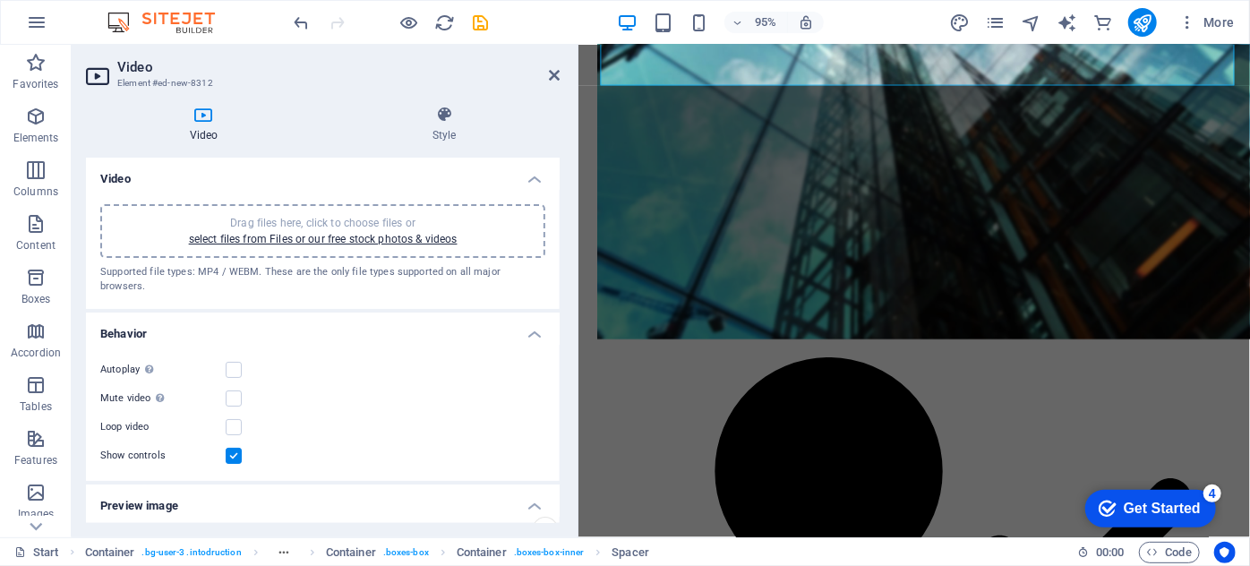
scroll to position [980, 0]
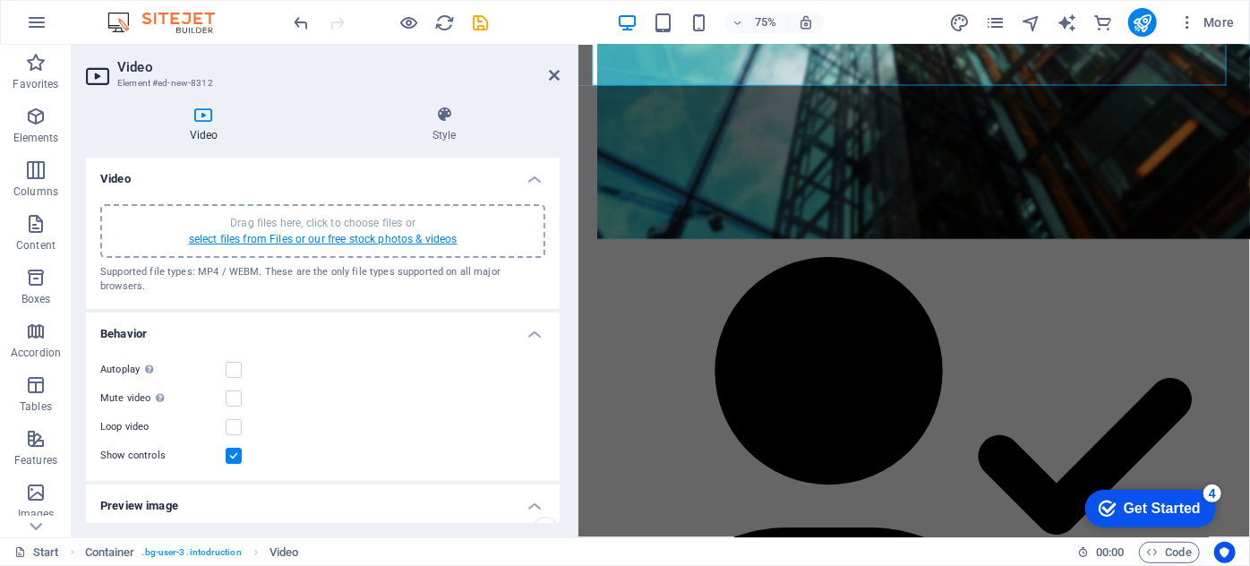
click at [261, 233] on link "select files from Files or our free stock photos & videos" at bounding box center [323, 239] width 269 height 13
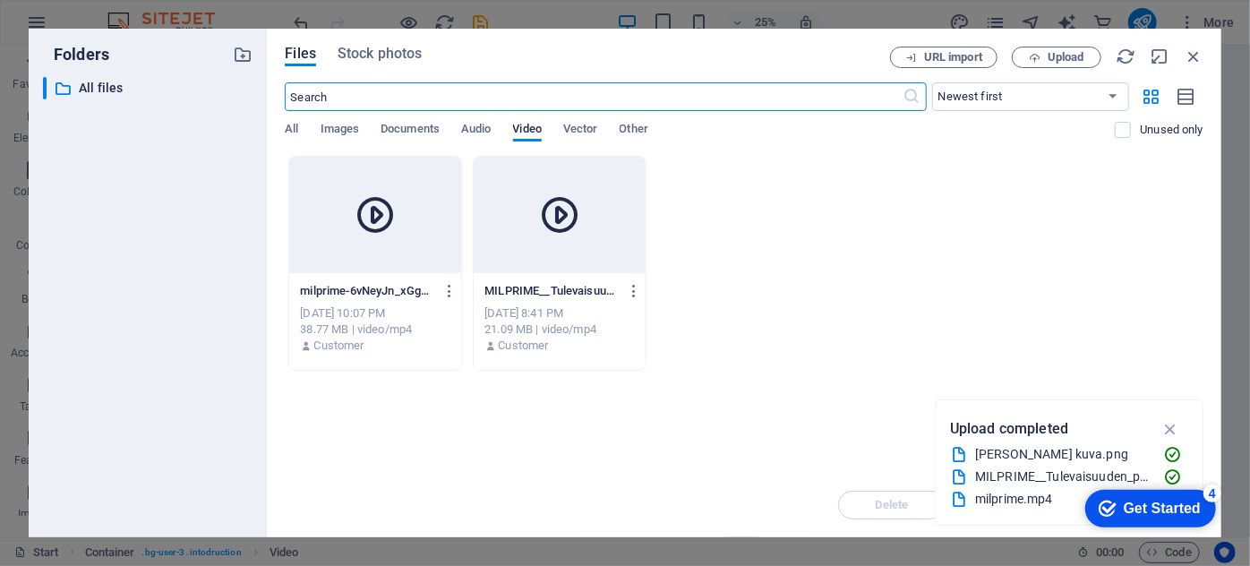
scroll to position [654, 0]
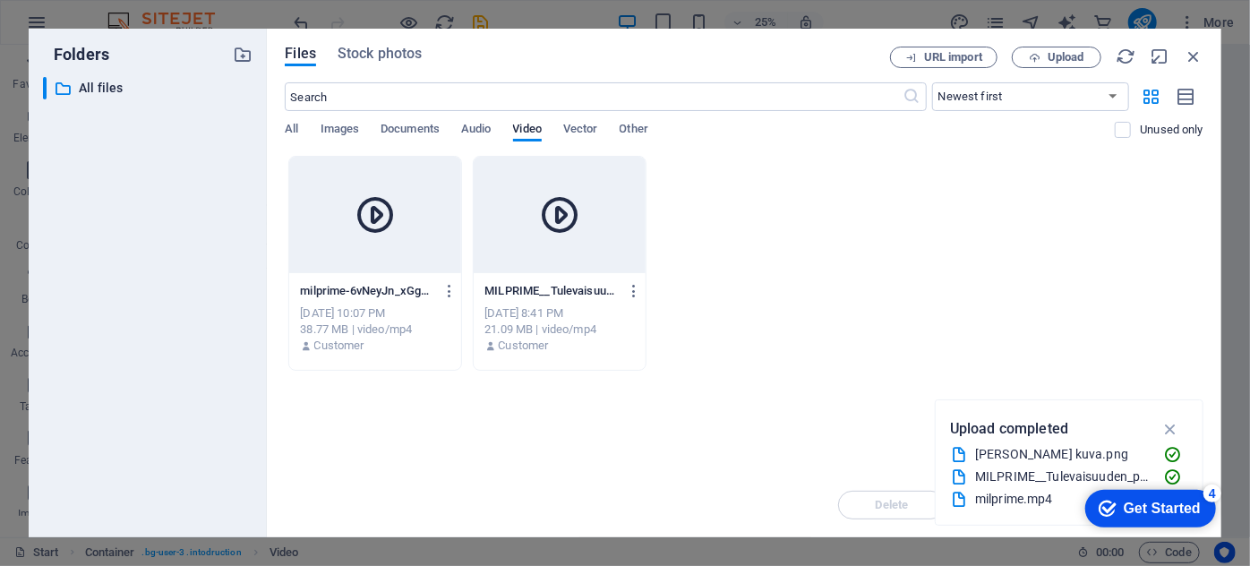
click at [384, 214] on icon at bounding box center [375, 214] width 43 height 43
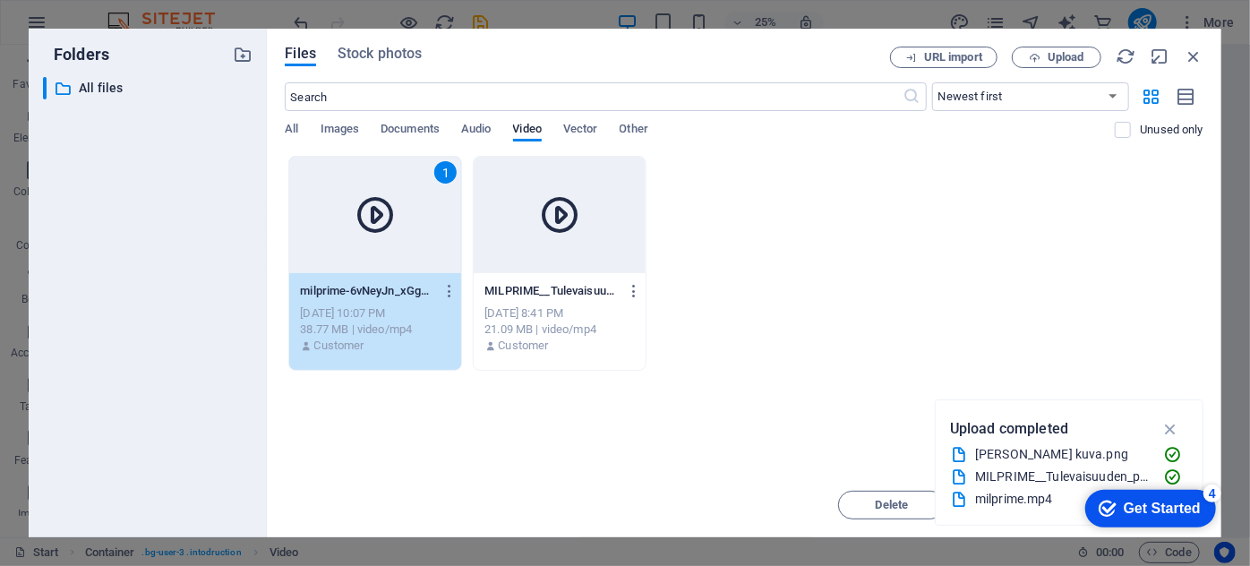
click at [384, 214] on icon at bounding box center [375, 214] width 43 height 43
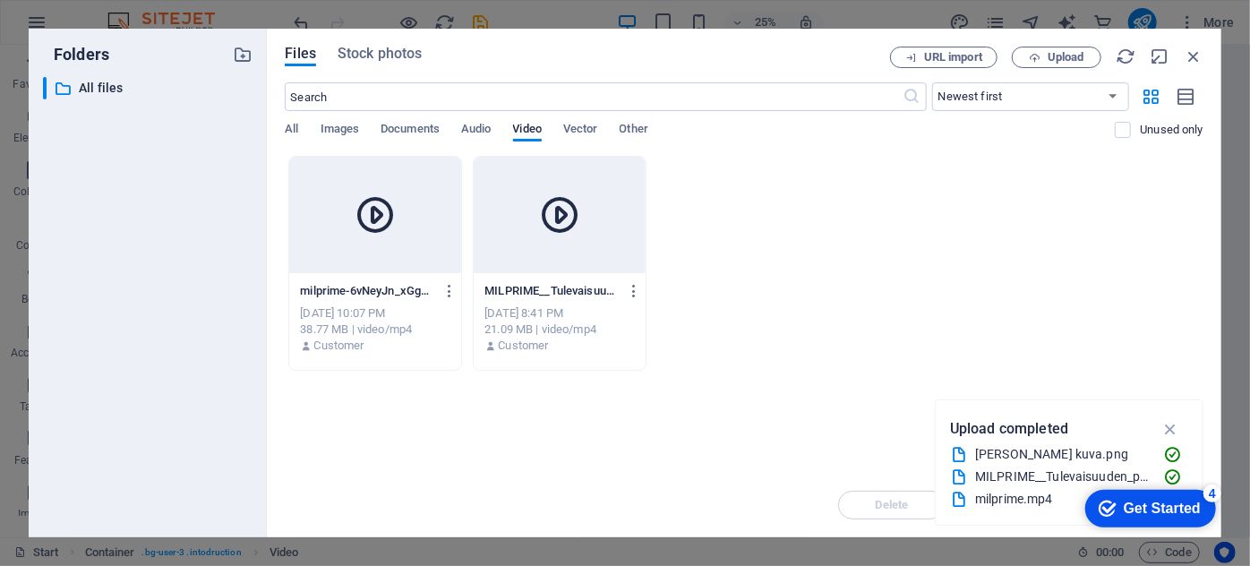
click at [384, 214] on icon at bounding box center [375, 214] width 43 height 43
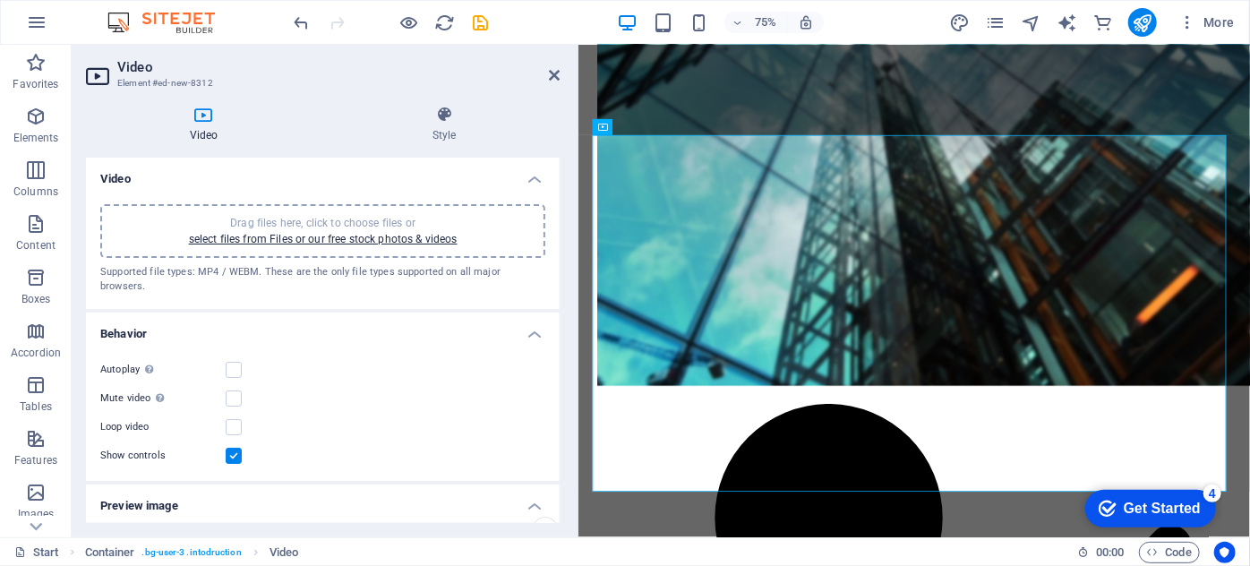
scroll to position [780, 0]
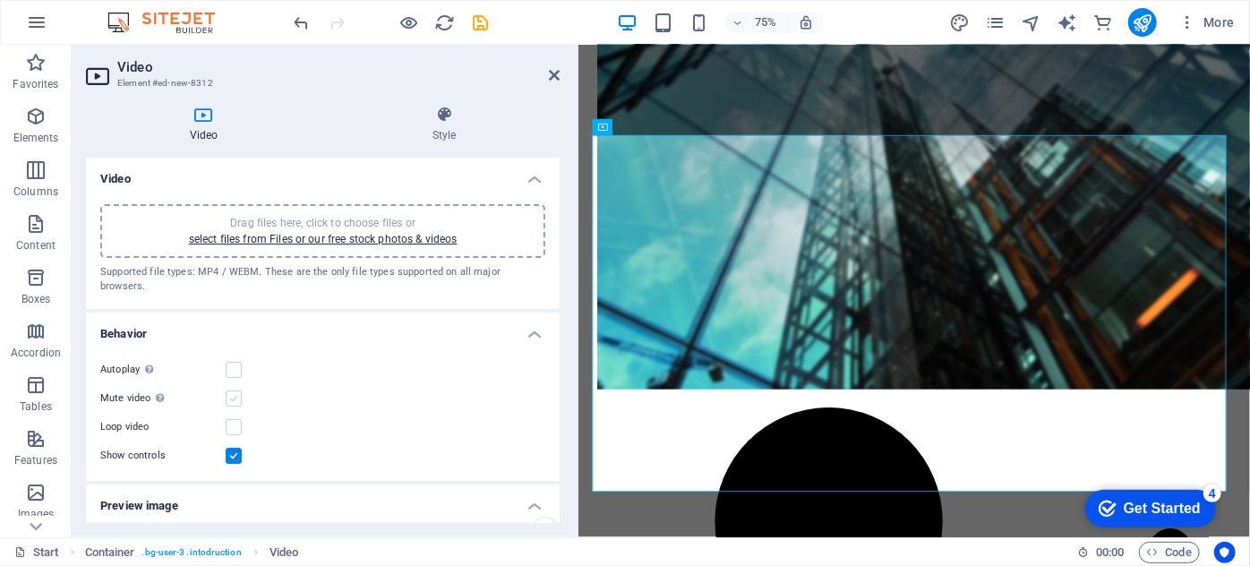
click at [235, 390] on label at bounding box center [234, 398] width 16 height 16
click at [0, 0] on input "Mute video Autoplay will be available if muted is checked" at bounding box center [0, 0] width 0 height 0
click at [235, 362] on label at bounding box center [234, 370] width 16 height 16
click at [0, 0] on input "Autoplay Autoplay is only available if muted is checked" at bounding box center [0, 0] width 0 height 0
click at [235, 390] on label at bounding box center [234, 398] width 16 height 16
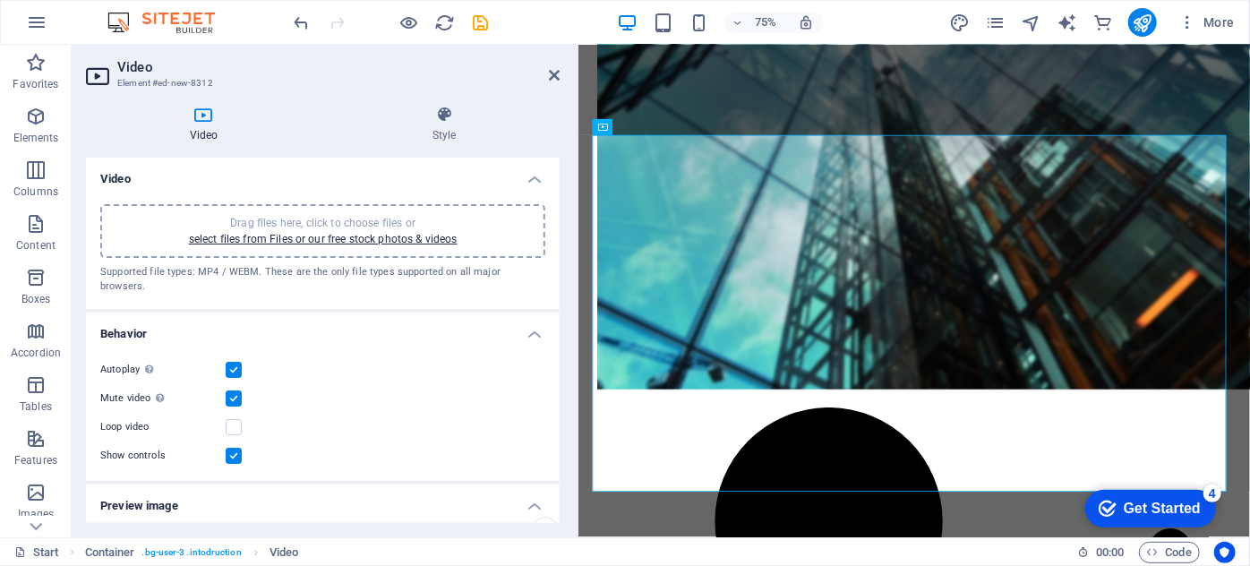
click at [0, 0] on input "Mute video Autoplay will be available if muted is checked" at bounding box center [0, 0] width 0 height 0
click at [236, 362] on label at bounding box center [234, 370] width 16 height 16
click at [0, 0] on input "Autoplay Autoplay is only available if muted is checked" at bounding box center [0, 0] width 0 height 0
click at [234, 390] on div "Mute video Autoplay will be available if muted is checked" at bounding box center [322, 398] width 445 height 21
click at [234, 390] on label at bounding box center [234, 398] width 16 height 16
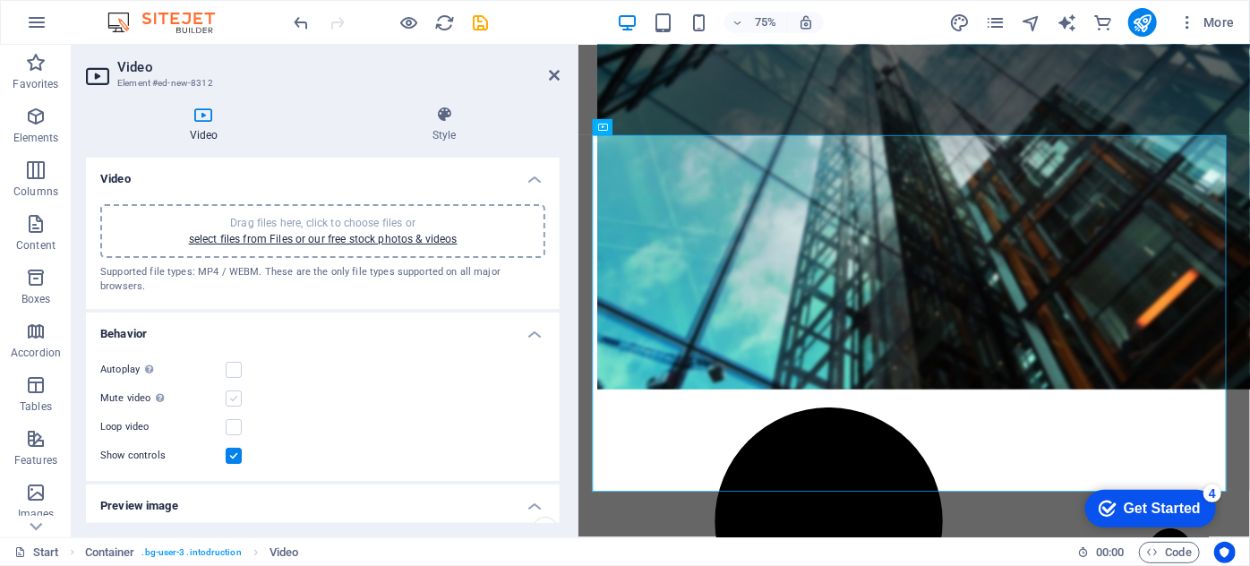
click at [0, 0] on input "Mute video Autoplay will be available if muted is checked" at bounding box center [0, 0] width 0 height 0
click at [238, 362] on label at bounding box center [234, 370] width 16 height 16
click at [0, 0] on input "Autoplay Autoplay is only available if muted is checked" at bounding box center [0, 0] width 0 height 0
drag, startPoint x: 556, startPoint y: 228, endPoint x: 555, endPoint y: 256, distance: 27.8
click at [555, 256] on div "Drag files here, click to choose files or select files from Files or our free s…" at bounding box center [323, 249] width 474 height 119
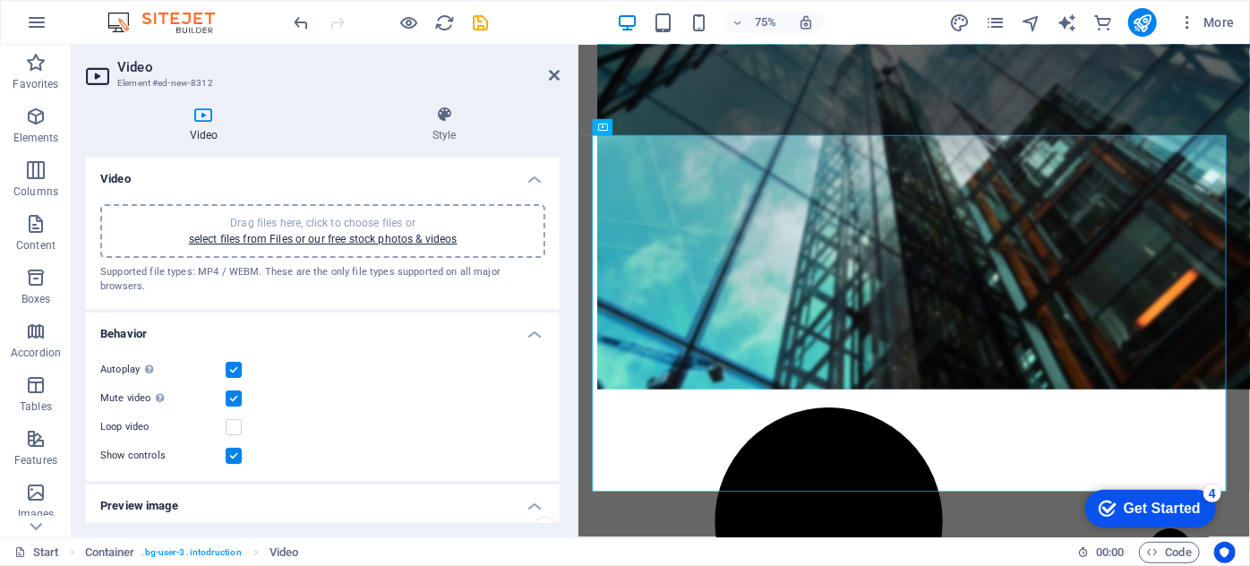
drag, startPoint x: 556, startPoint y: 234, endPoint x: 552, endPoint y: 291, distance: 57.5
click at [552, 291] on div "Drag files here, click to choose files or select files from Files or our free s…" at bounding box center [323, 249] width 474 height 119
click at [237, 362] on label at bounding box center [234, 370] width 16 height 16
click at [0, 0] on input "Autoplay Autoplay is only available if muted is checked" at bounding box center [0, 0] width 0 height 0
drag, startPoint x: 560, startPoint y: 274, endPoint x: 555, endPoint y: 310, distance: 36.2
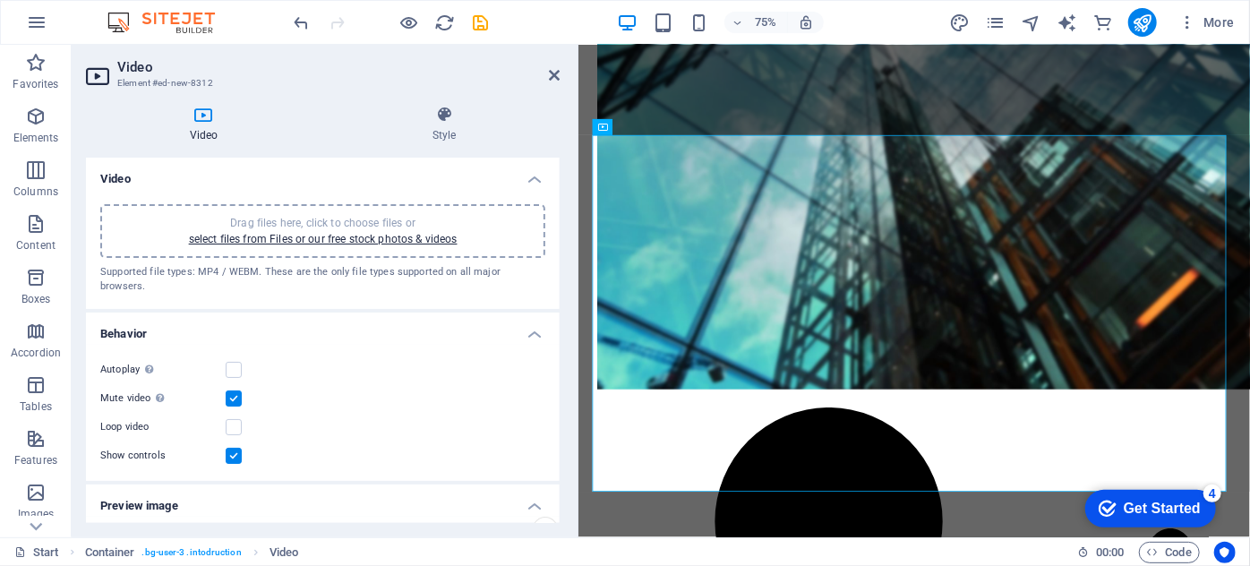
click at [555, 310] on div "Video Drag files here, click to choose files or select files from Files or our …" at bounding box center [323, 340] width 474 height 365
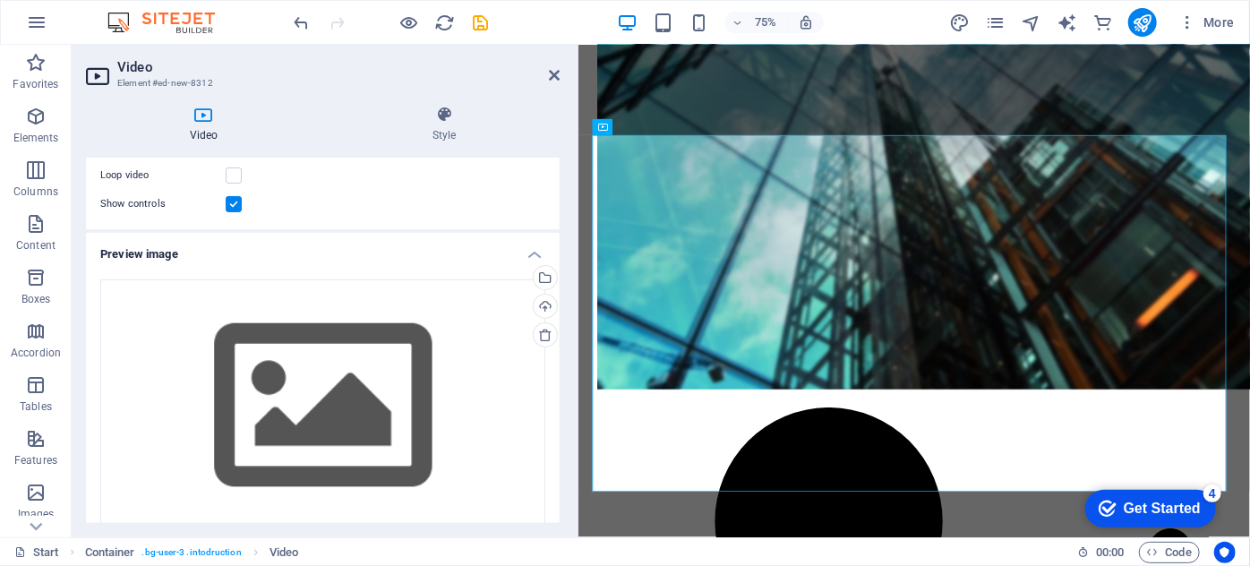
scroll to position [245, 0]
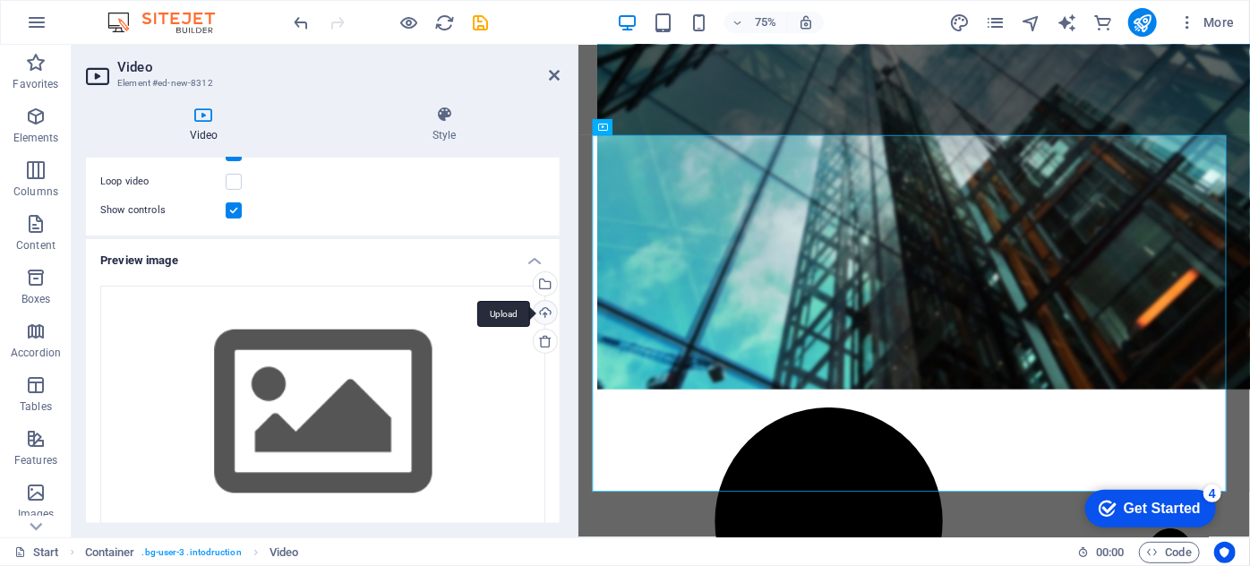
click at [545, 301] on div "Upload" at bounding box center [543, 314] width 27 height 27
click at [552, 75] on icon at bounding box center [554, 75] width 11 height 14
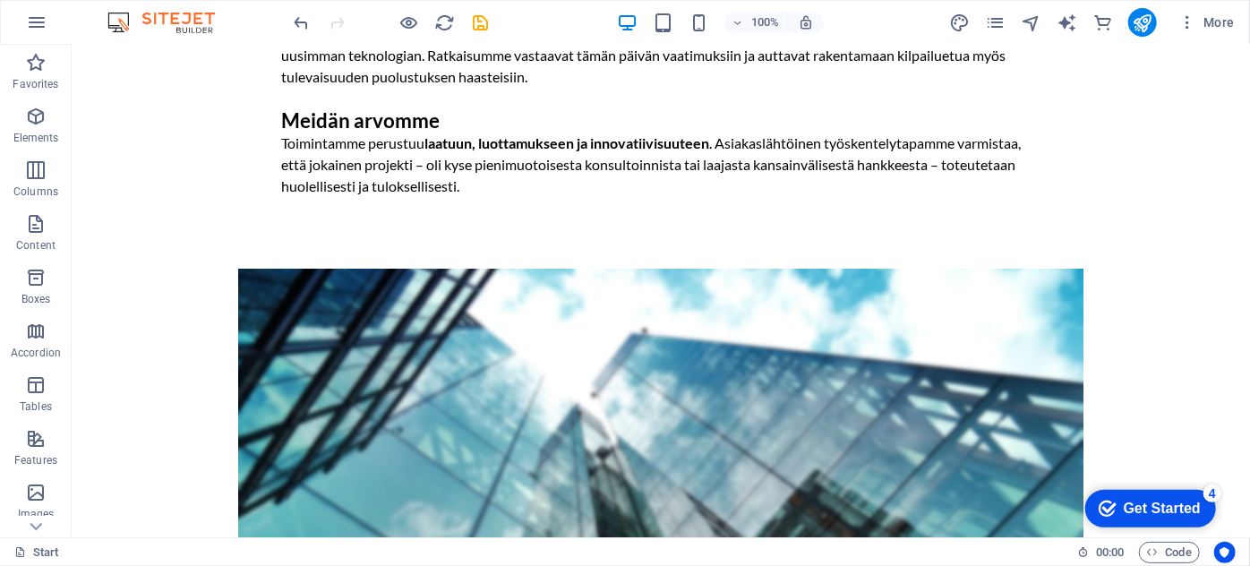
scroll to position [121, 0]
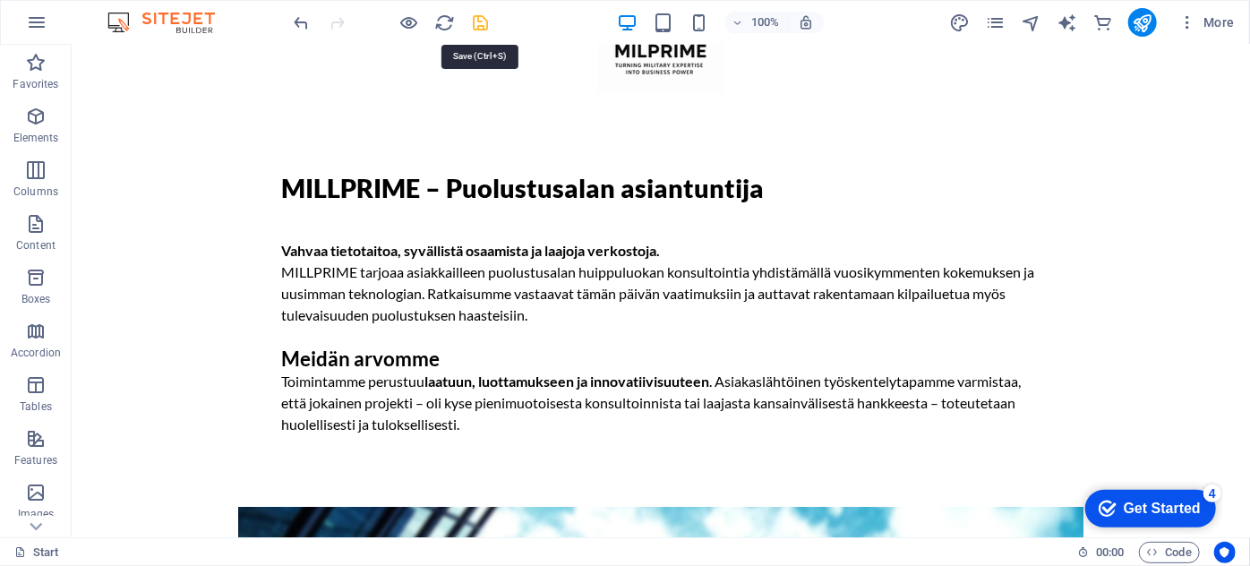
click at [480, 28] on icon "save" at bounding box center [481, 23] width 21 height 21
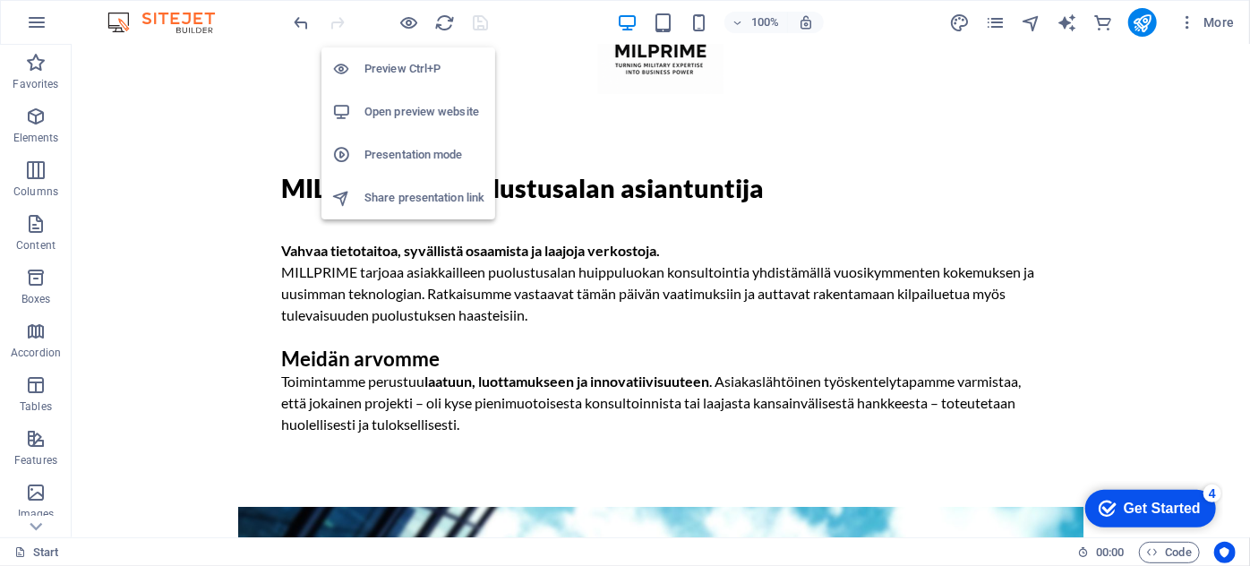
click at [413, 106] on h6 "Open preview website" at bounding box center [424, 111] width 120 height 21
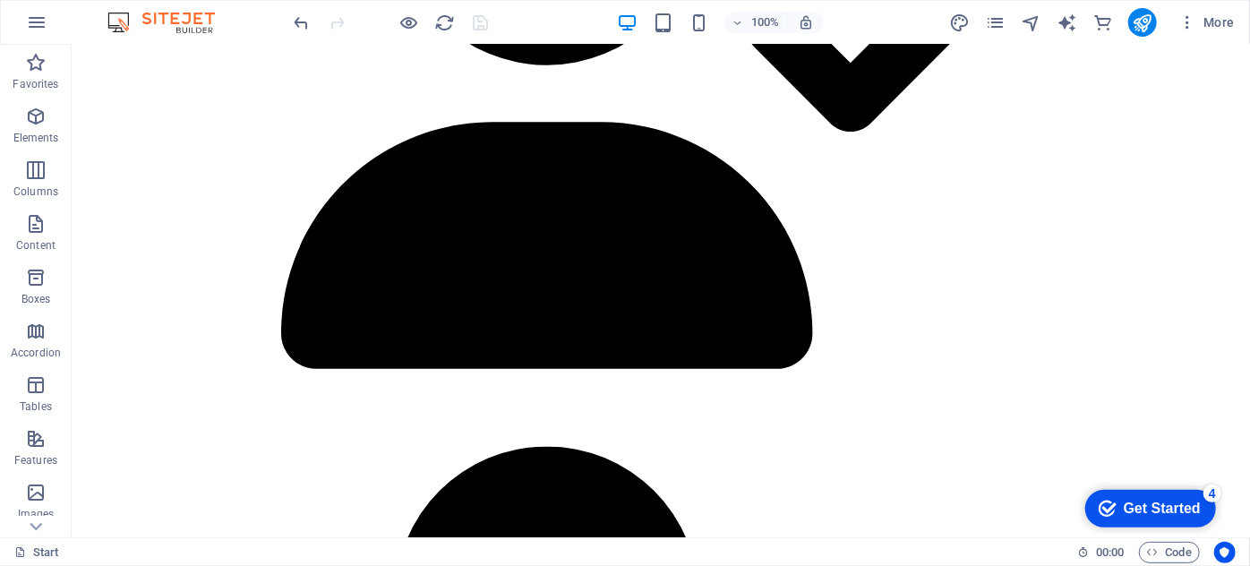
scroll to position [1676, 0]
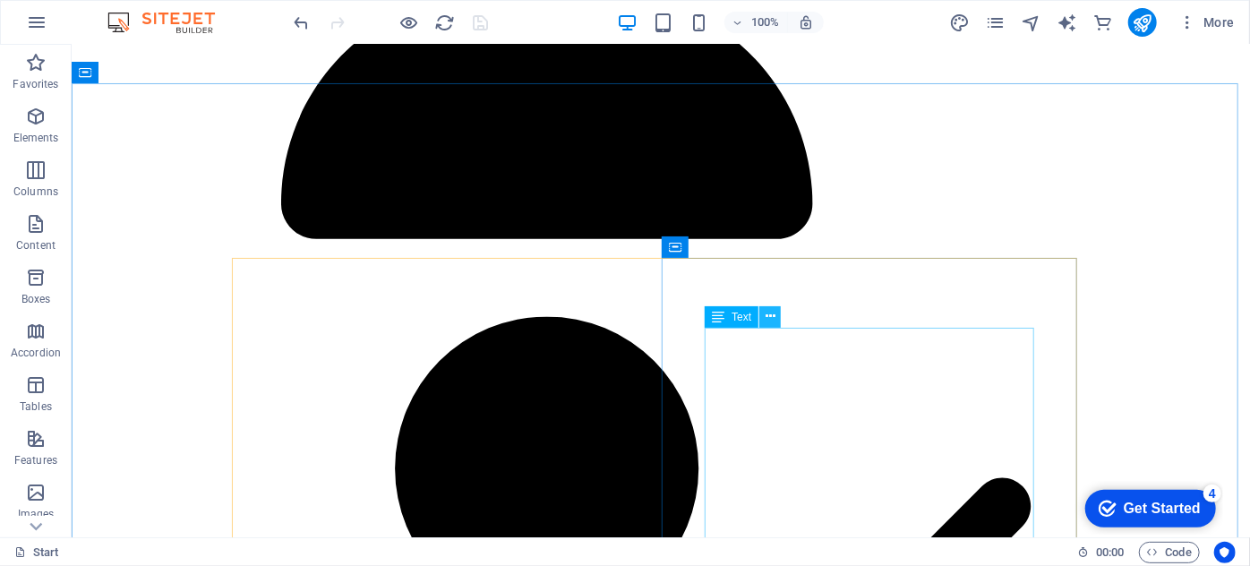
click at [768, 315] on icon at bounding box center [770, 316] width 10 height 19
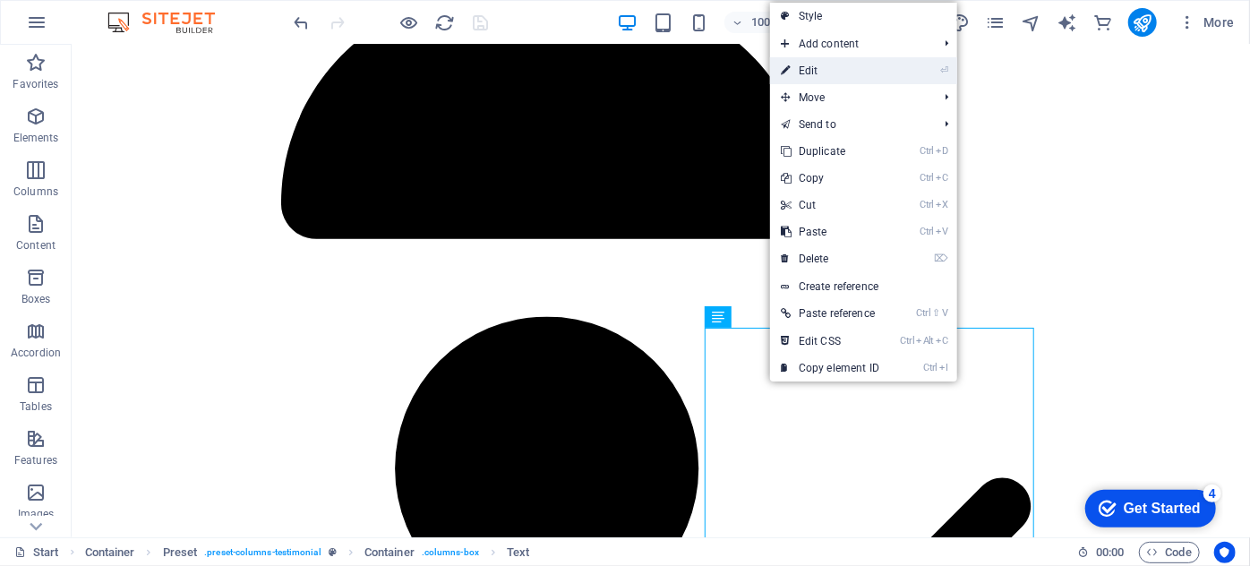
click at [821, 69] on link "⏎ Edit" at bounding box center [830, 70] width 120 height 27
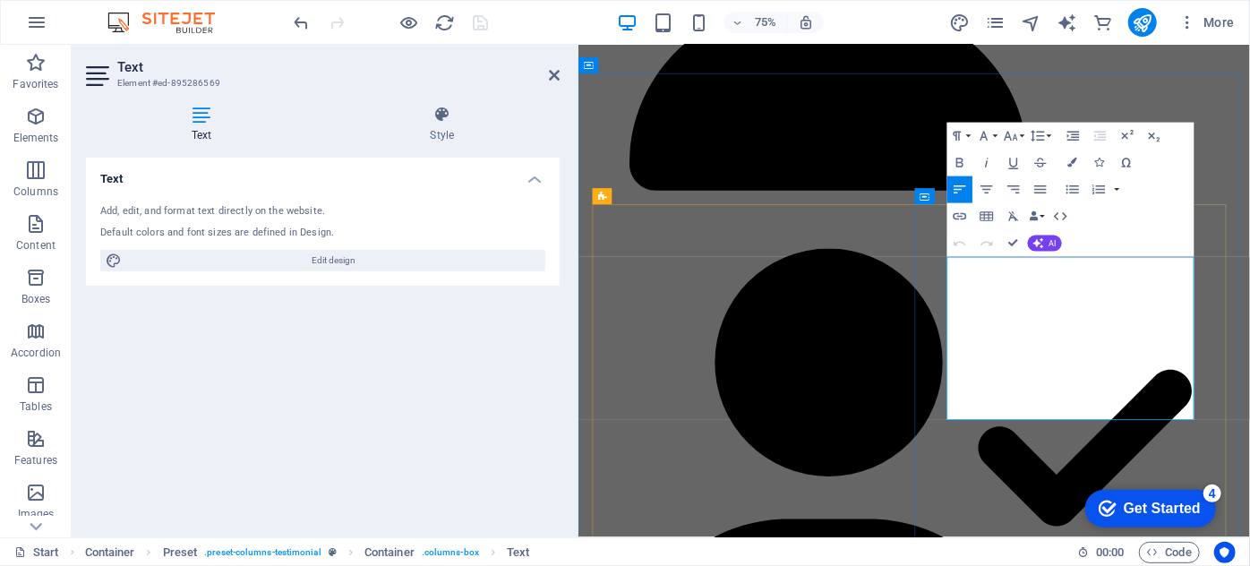
click at [552, 78] on icon at bounding box center [554, 75] width 11 height 14
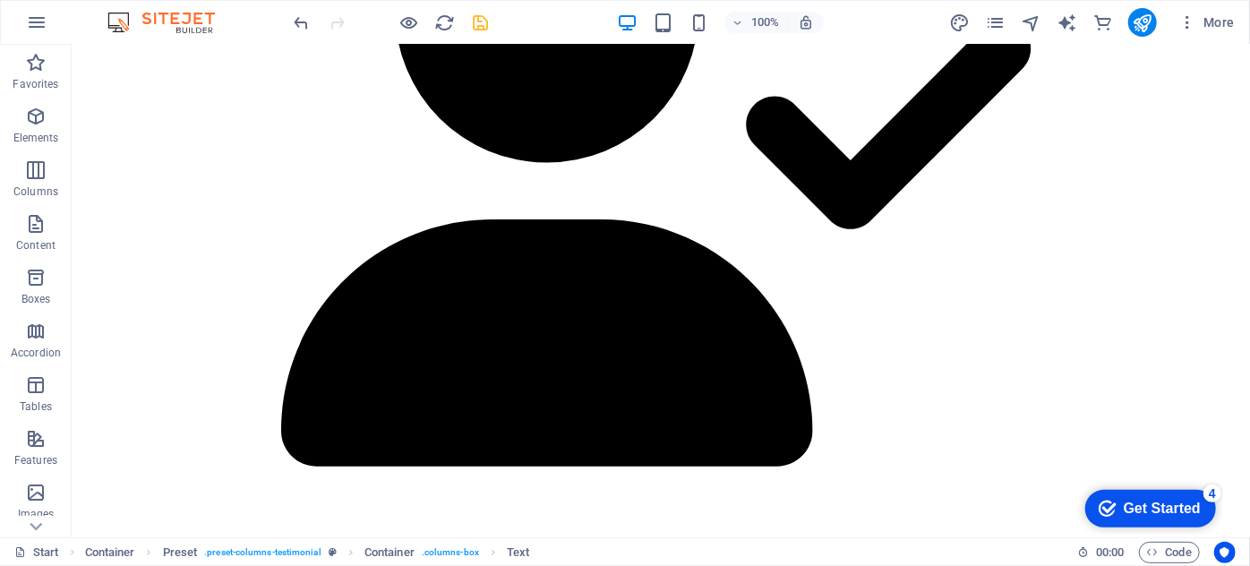
scroll to position [2473, 0]
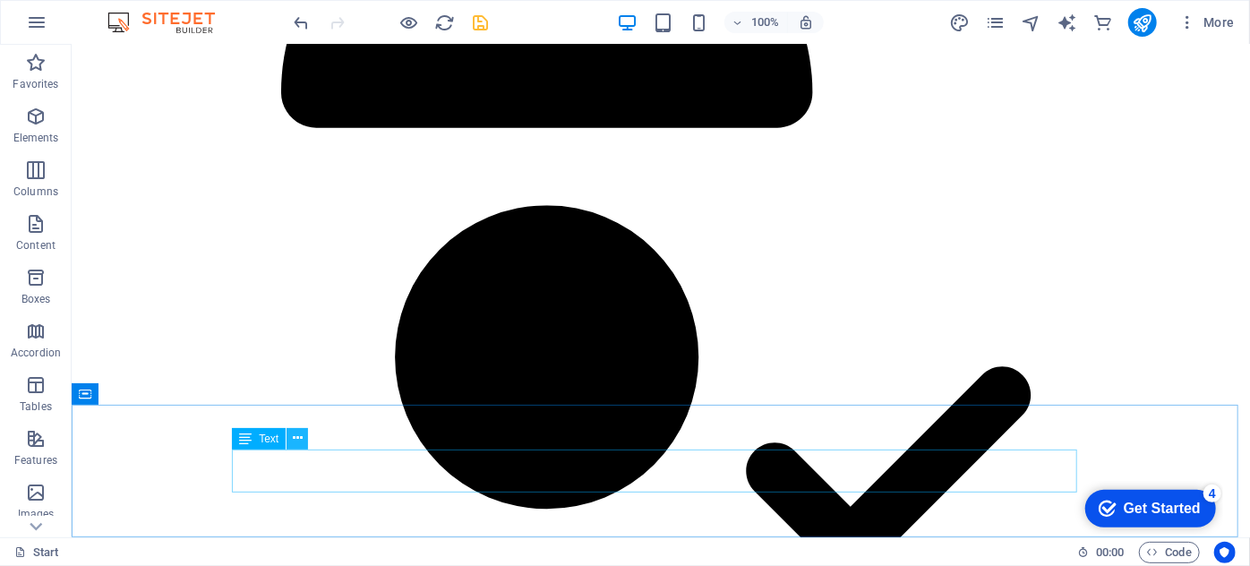
click at [301, 443] on icon at bounding box center [298, 438] width 10 height 19
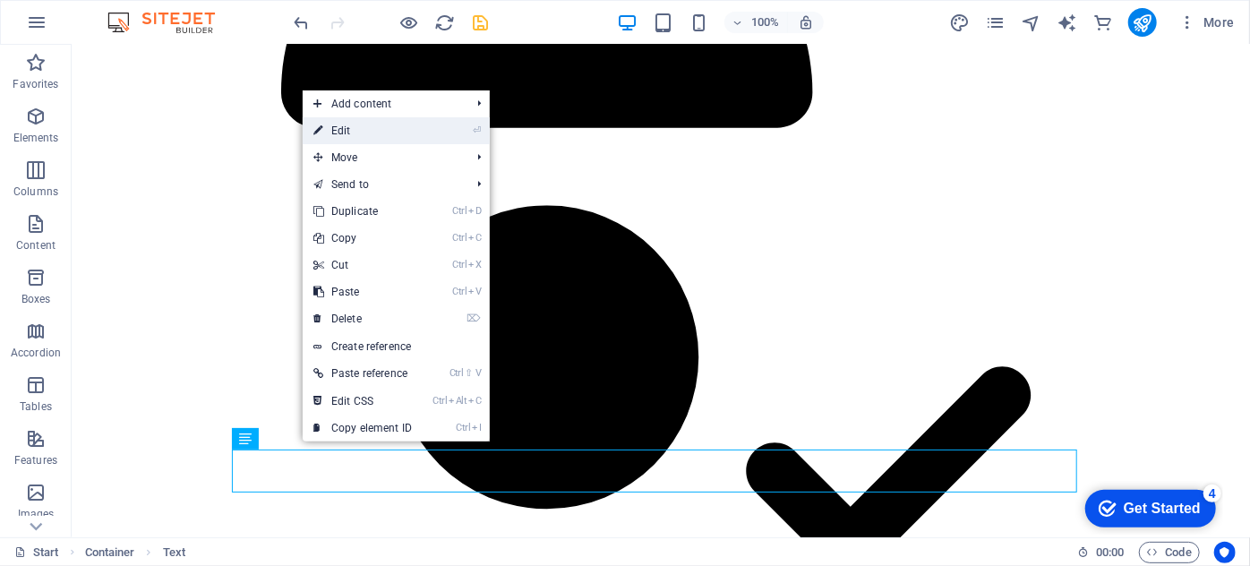
click at [380, 135] on link "⏎ Edit" at bounding box center [363, 130] width 120 height 27
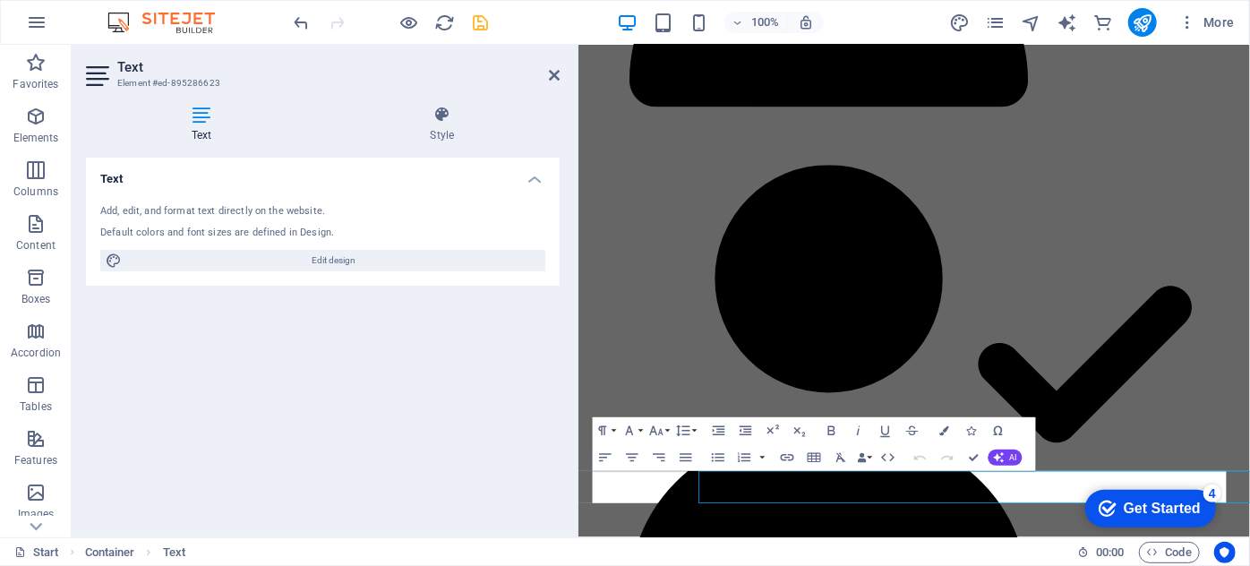
scroll to position [2308, 0]
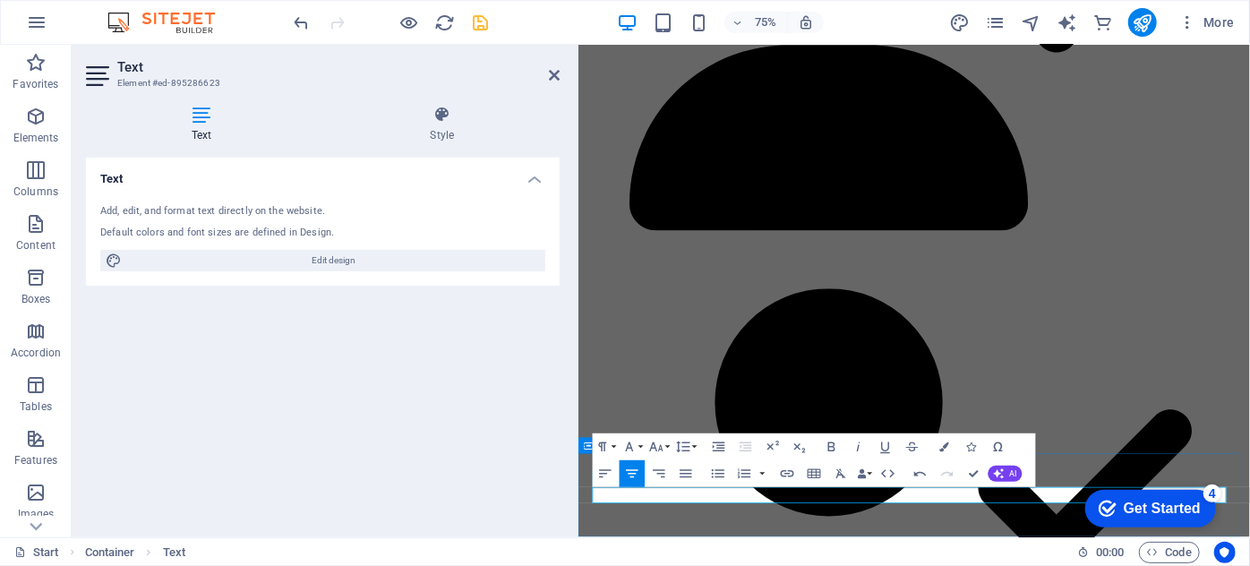
scroll to position [2287, 0]
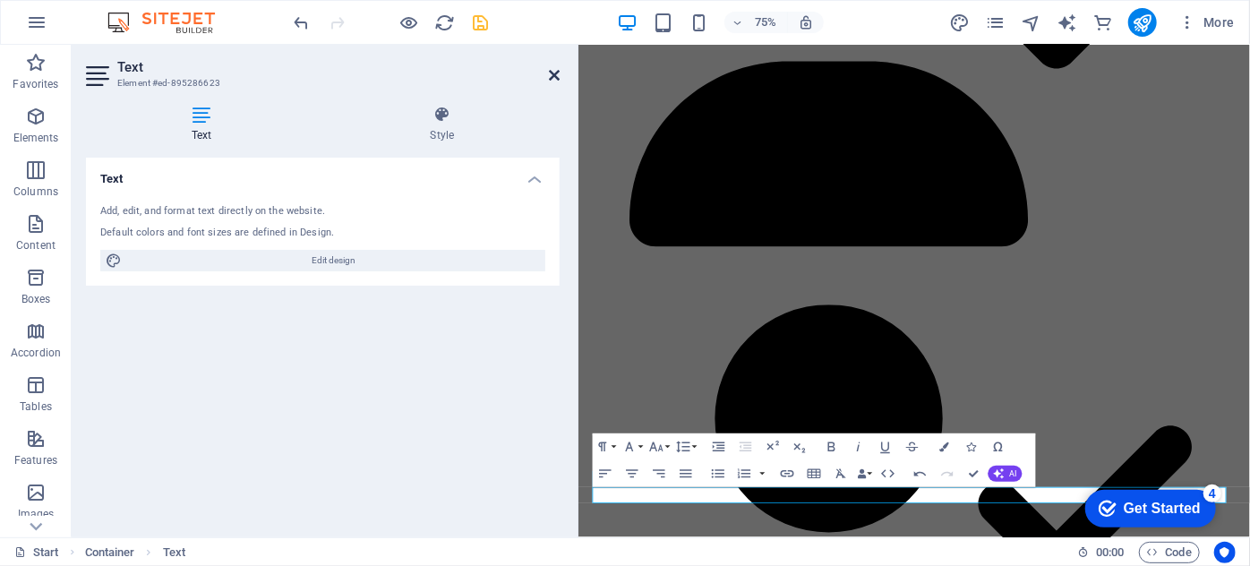
click at [556, 75] on icon at bounding box center [554, 75] width 11 height 14
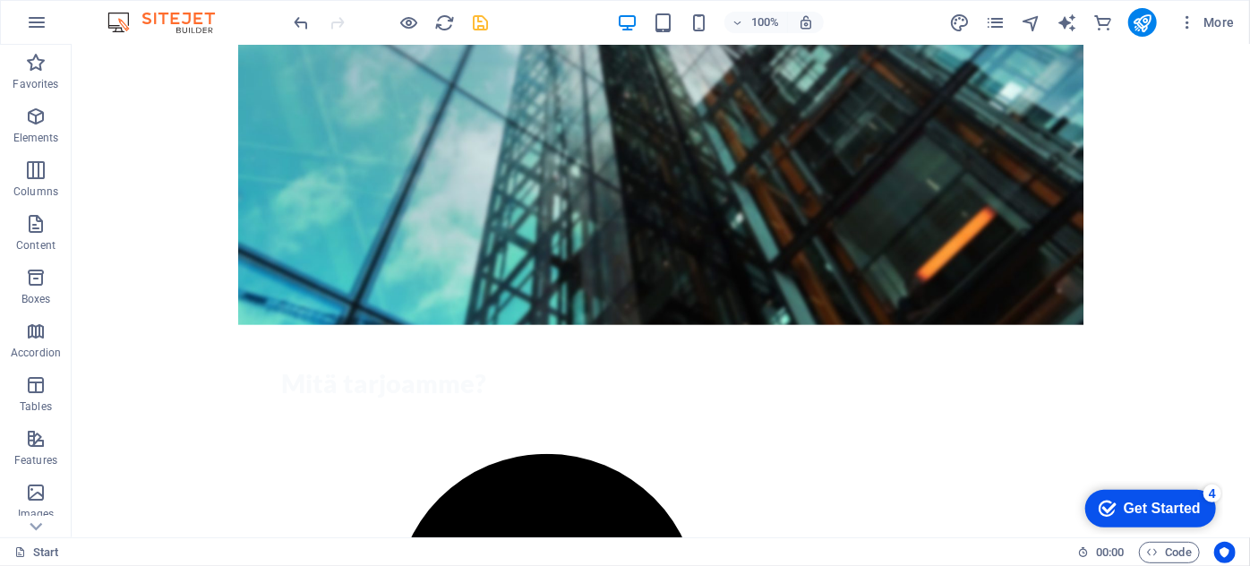
scroll to position [854, 0]
click at [489, 17] on icon "save" at bounding box center [481, 23] width 21 height 21
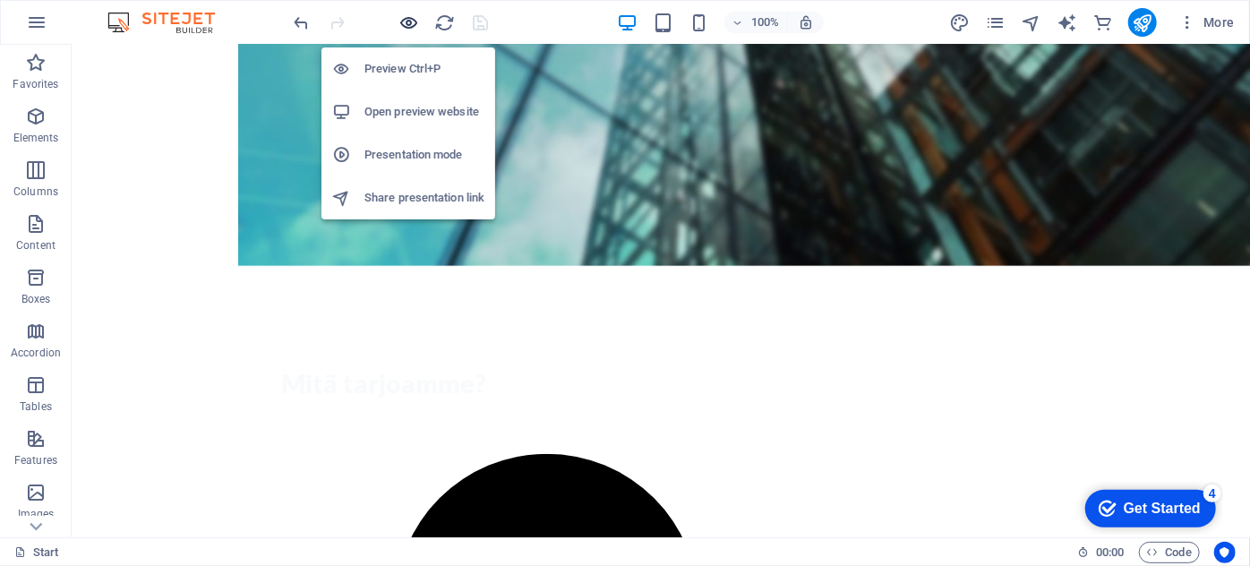
click at [412, 19] on icon "button" at bounding box center [409, 23] width 21 height 21
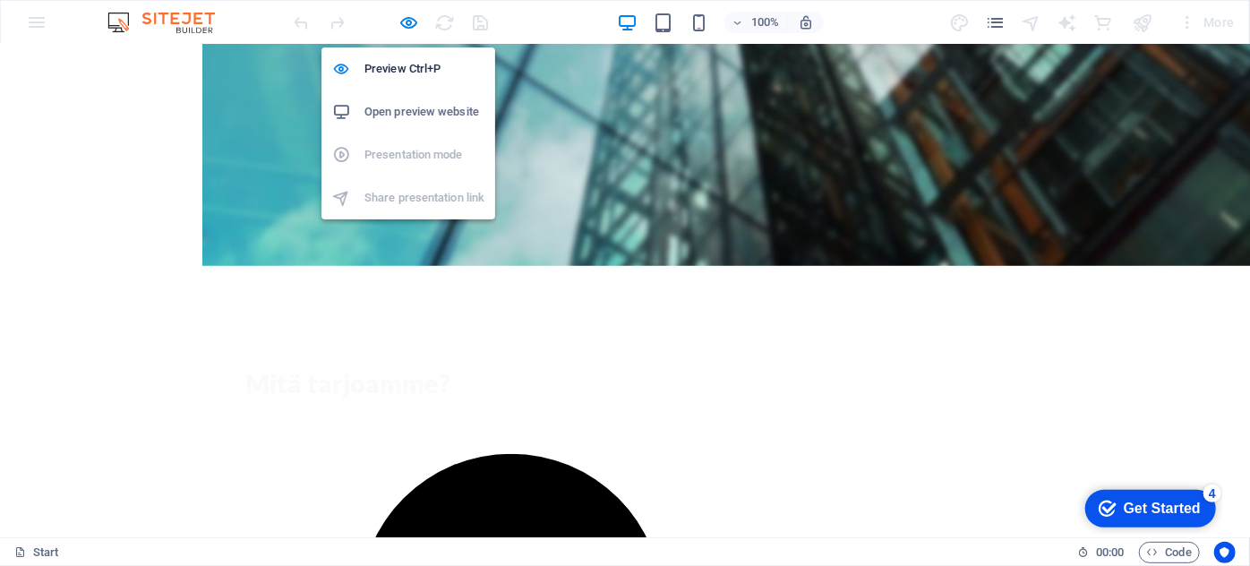
click at [413, 102] on h6 "Open preview website" at bounding box center [424, 111] width 120 height 21
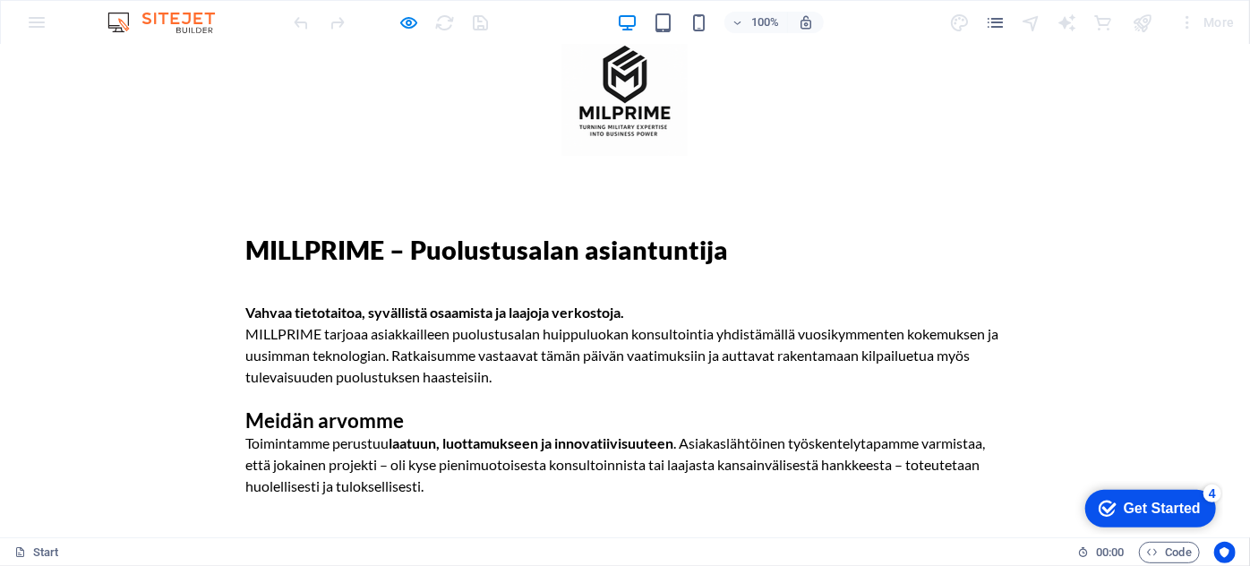
scroll to position [43, 0]
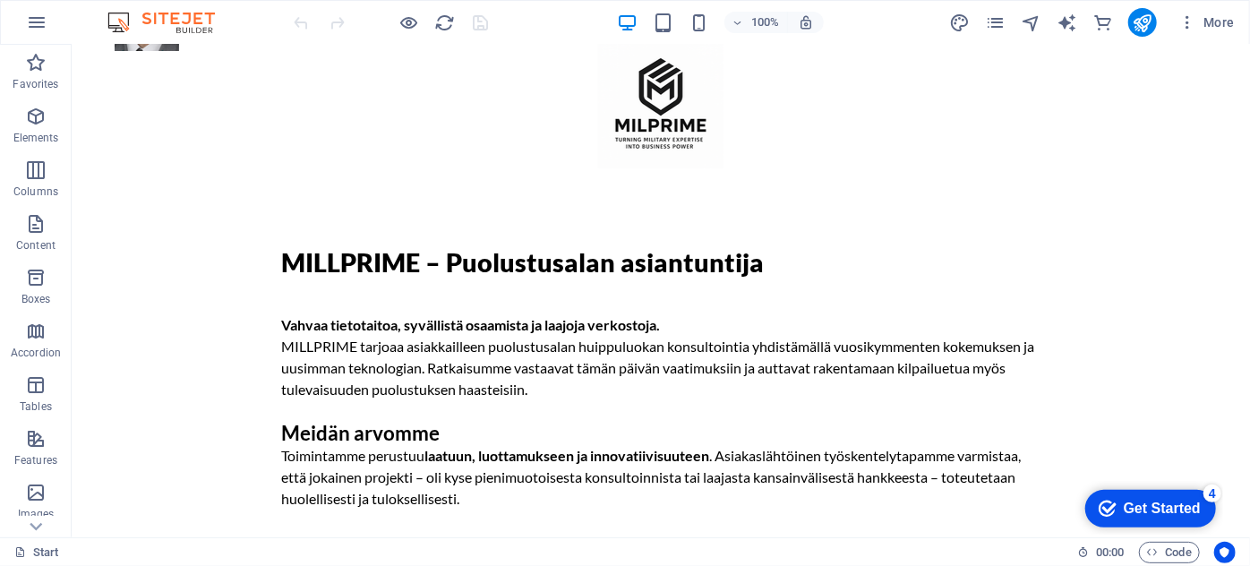
scroll to position [26, 0]
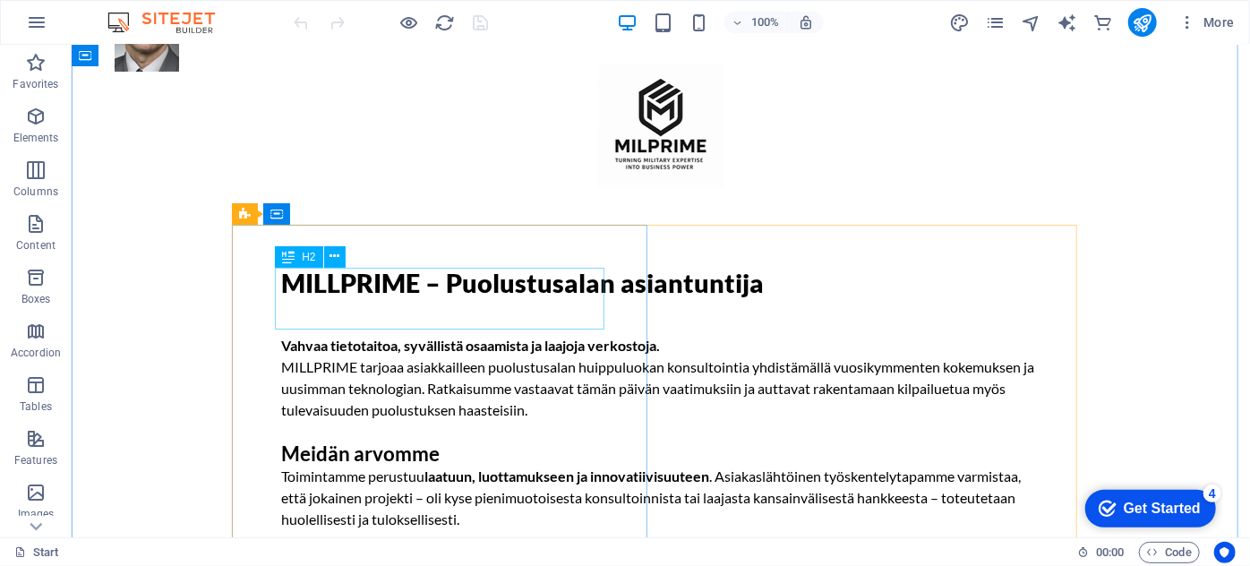
click at [318, 286] on div "MILLPRIME – Puolustusalan asiantuntija" at bounding box center [659, 282] width 759 height 31
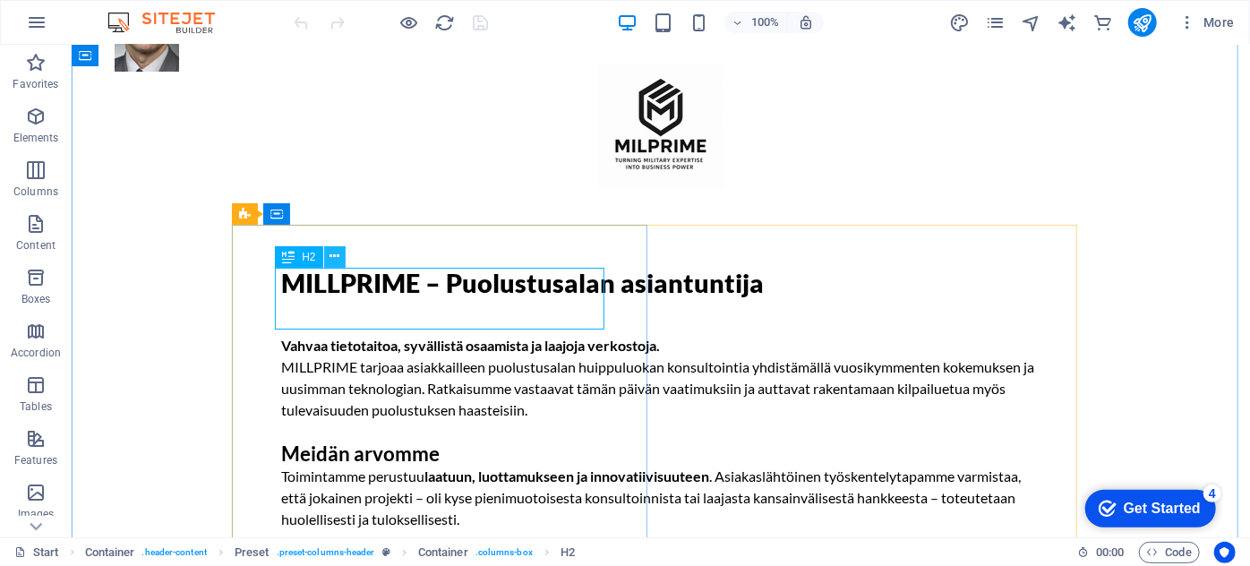
click at [332, 257] on icon at bounding box center [334, 256] width 10 height 19
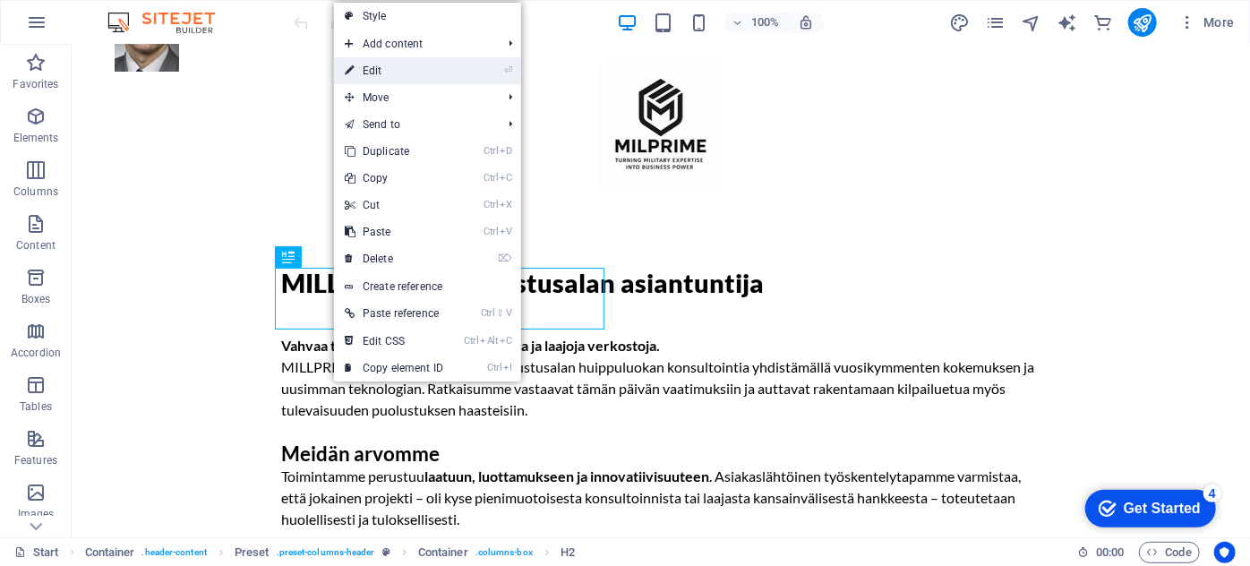
click at [389, 68] on link "⏎ Edit" at bounding box center [394, 70] width 120 height 27
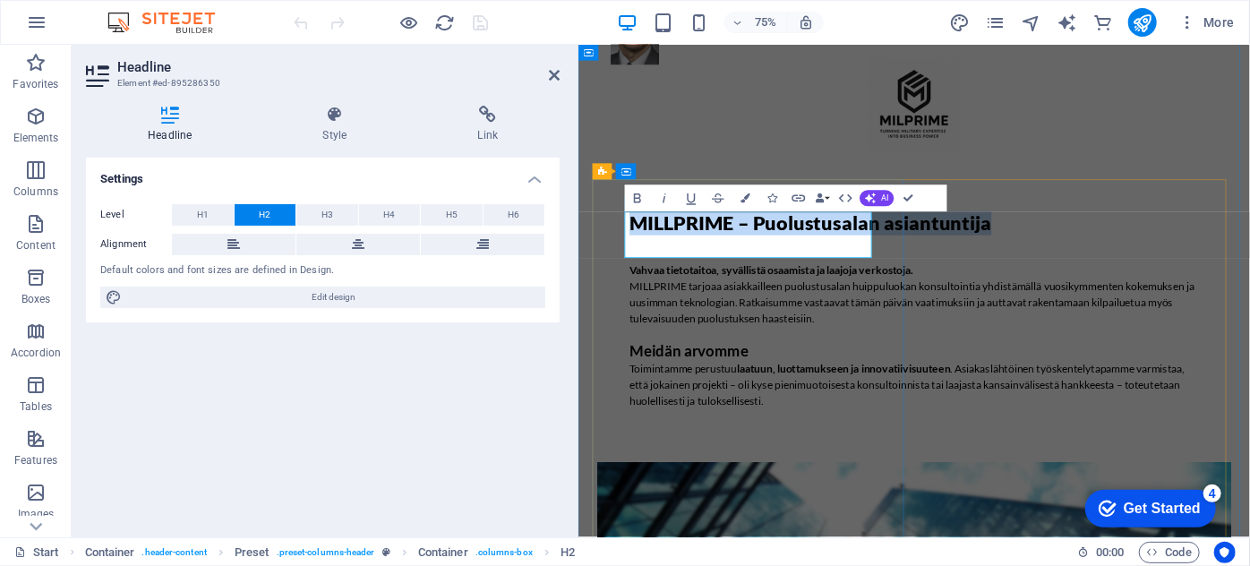
click at [691, 282] on span "MILLPRIME – Puolustusalan asiantuntija" at bounding box center [887, 283] width 483 height 30
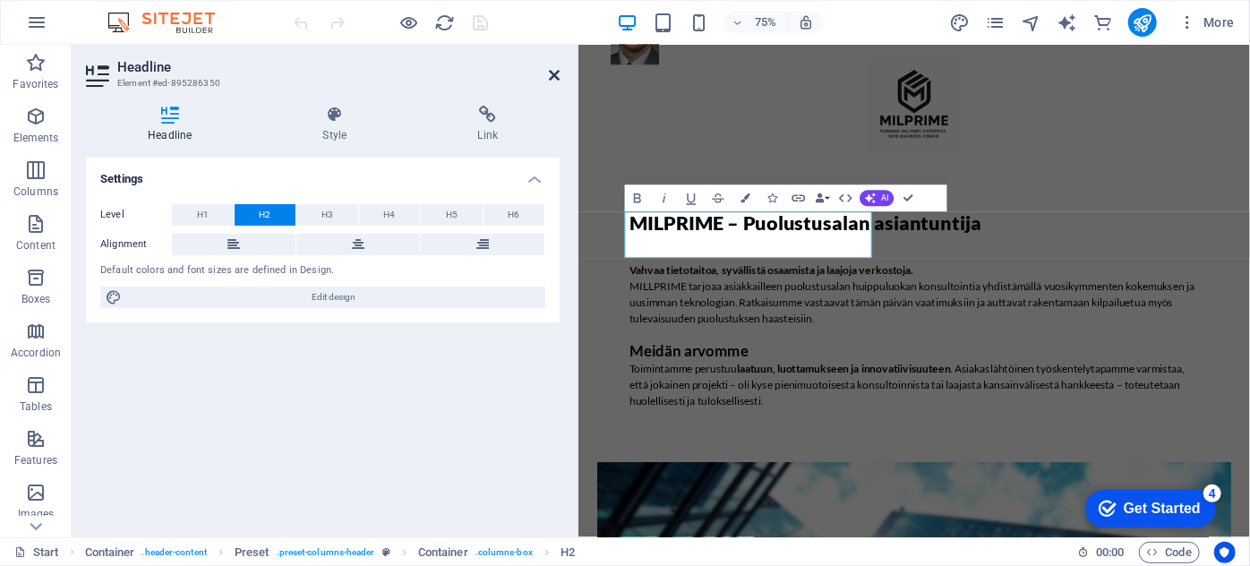
click at [554, 79] on icon at bounding box center [554, 75] width 11 height 14
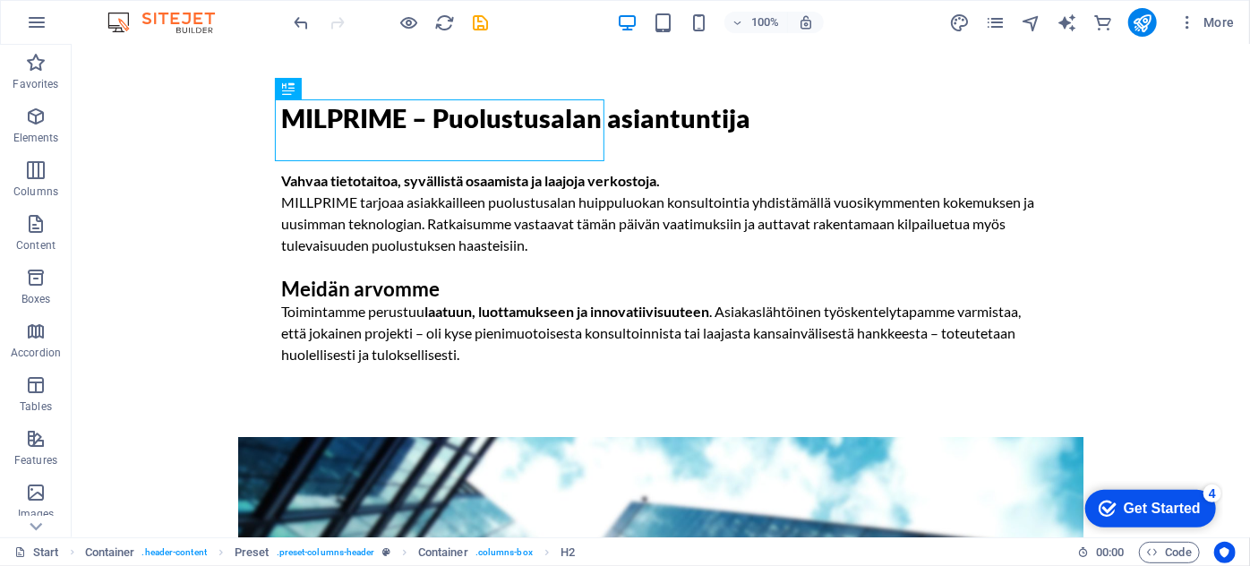
scroll to position [194, 0]
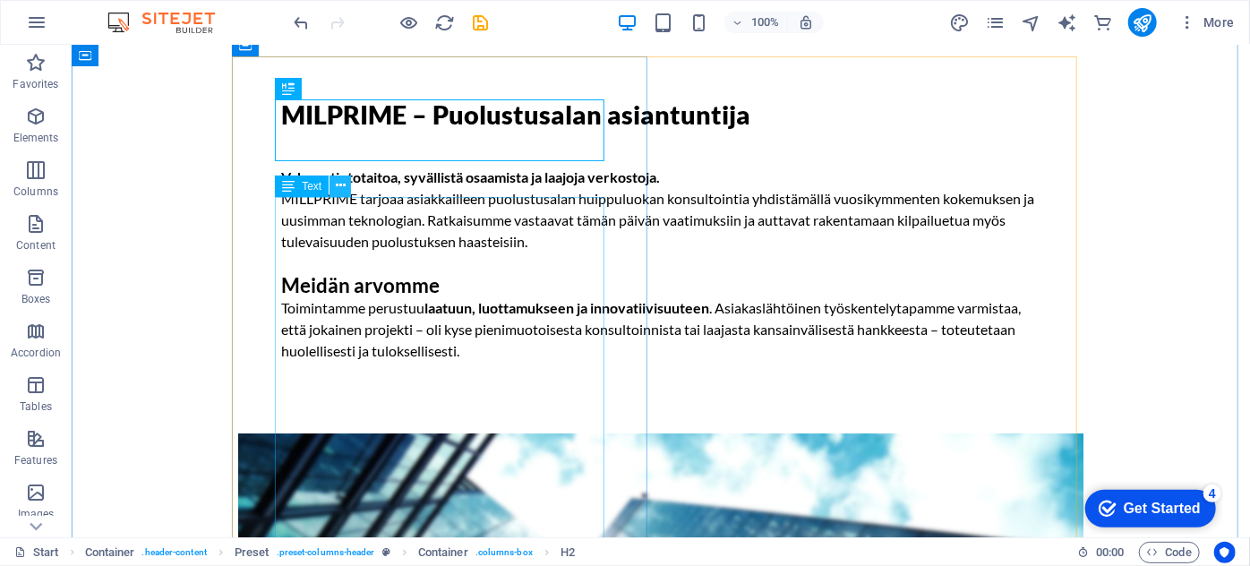
click at [338, 189] on icon at bounding box center [341, 185] width 10 height 19
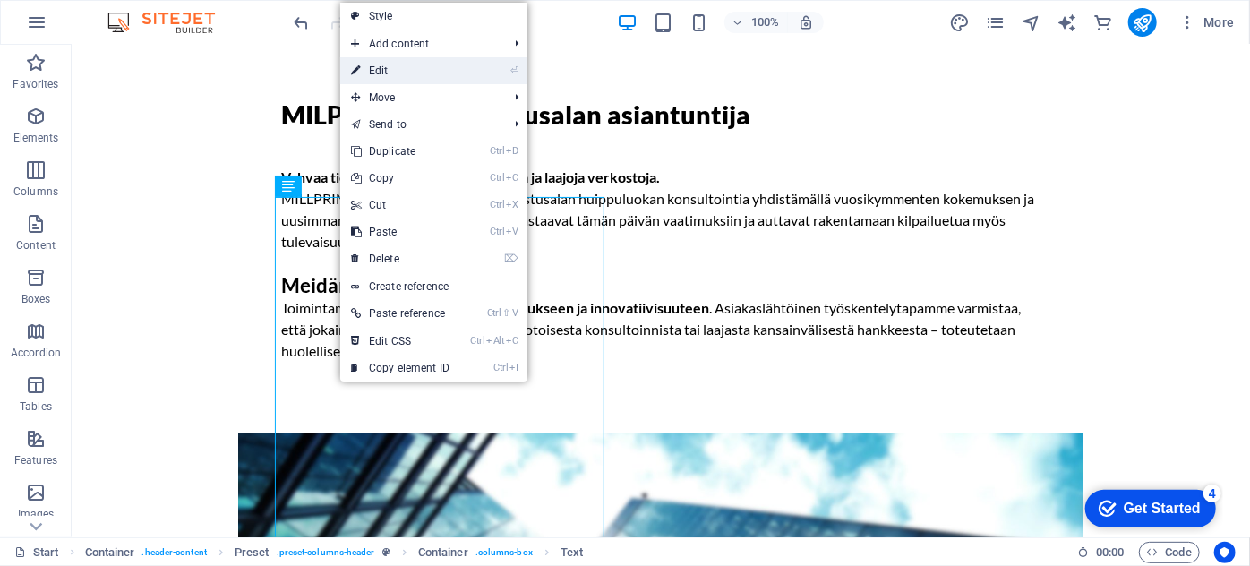
click at [394, 75] on link "⏎ Edit" at bounding box center [400, 70] width 120 height 27
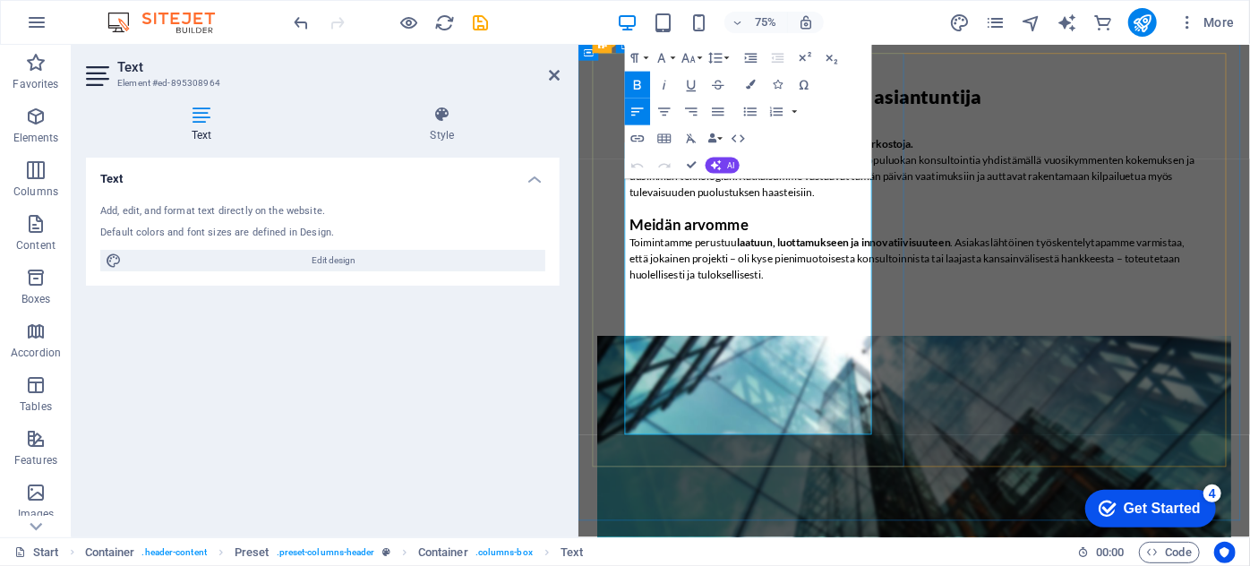
click at [672, 252] on p "Vahvaa tietotaitoa, syvällistä osaamista ja laajoja verkostoja. MILLPRIME tarjo…" at bounding box center [1025, 210] width 759 height 86
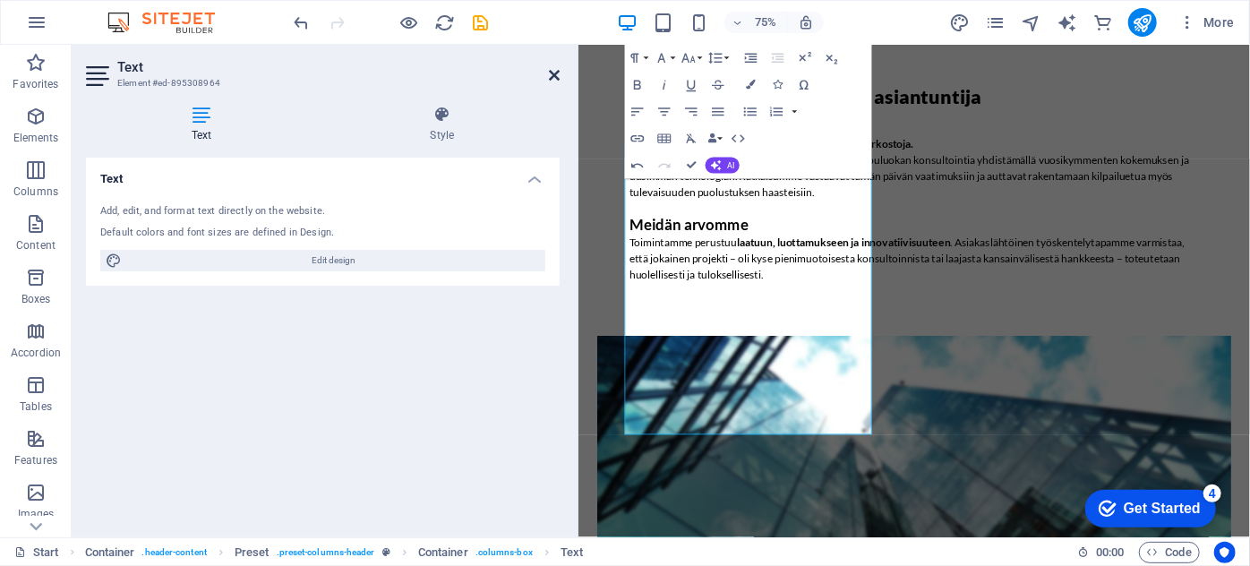
click at [553, 73] on icon at bounding box center [554, 75] width 11 height 14
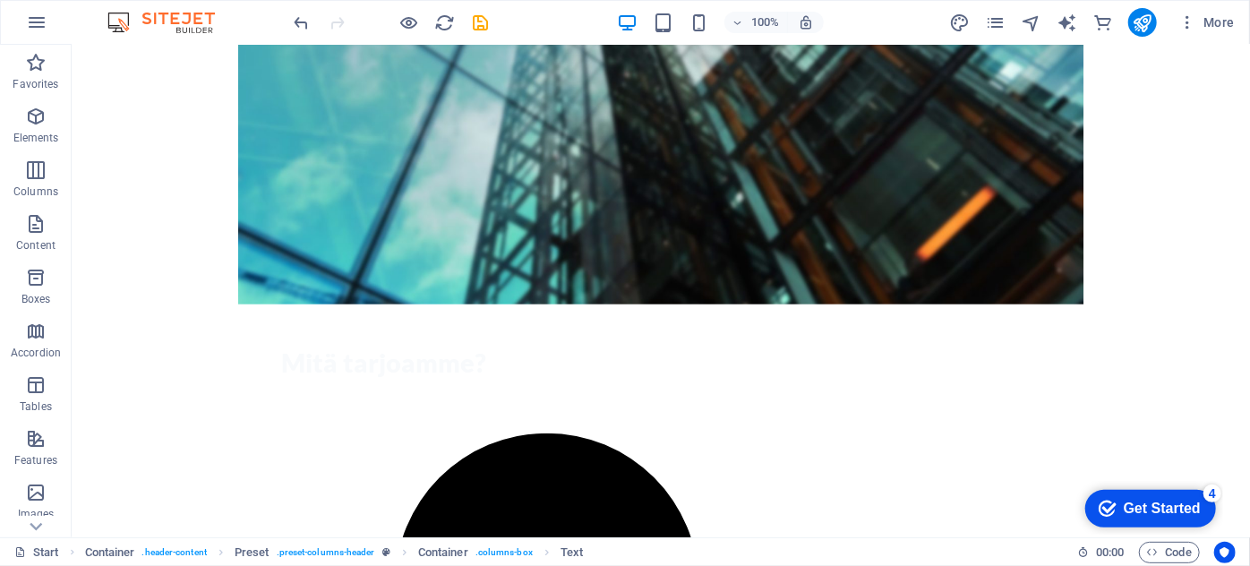
scroll to position [883, 0]
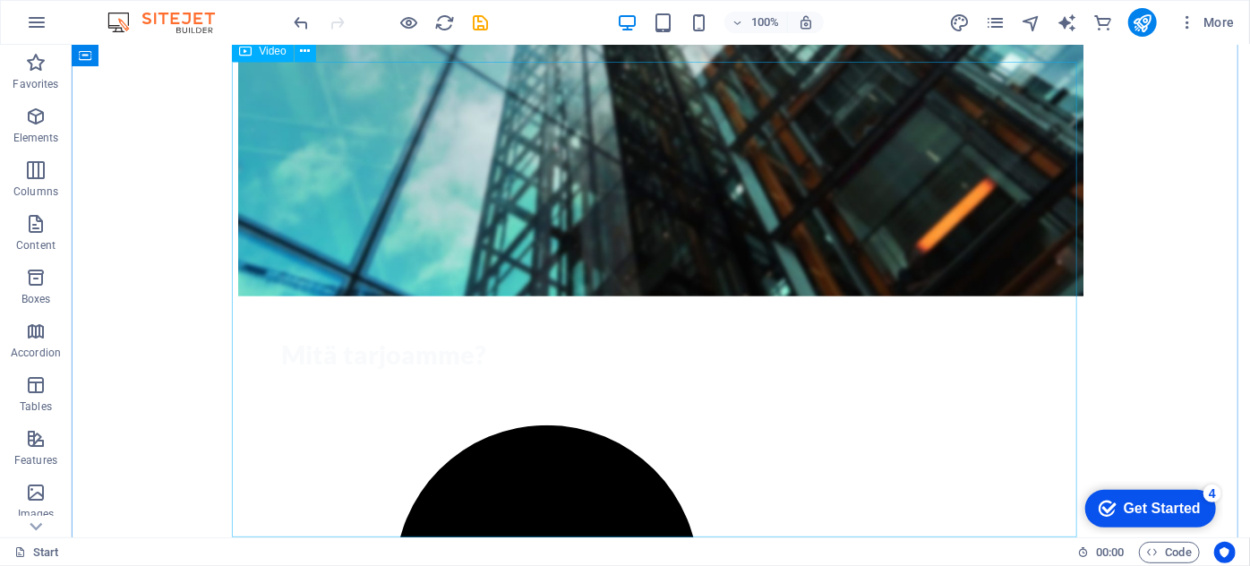
select select "%"
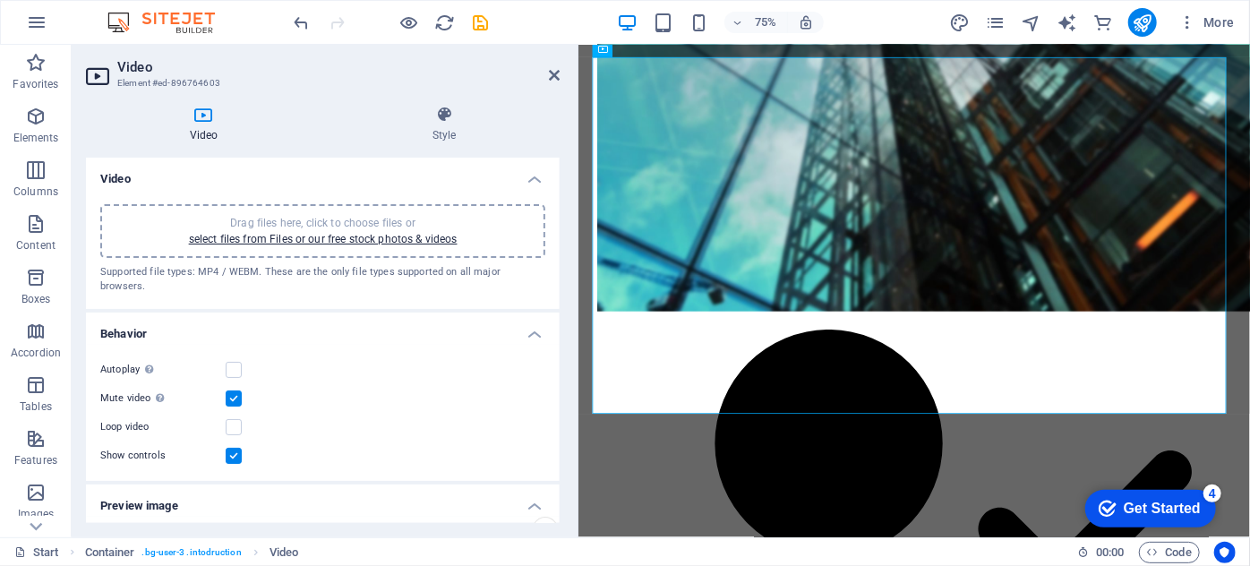
click at [554, 66] on h2 "Video" at bounding box center [338, 67] width 442 height 16
click at [553, 73] on icon at bounding box center [554, 75] width 11 height 14
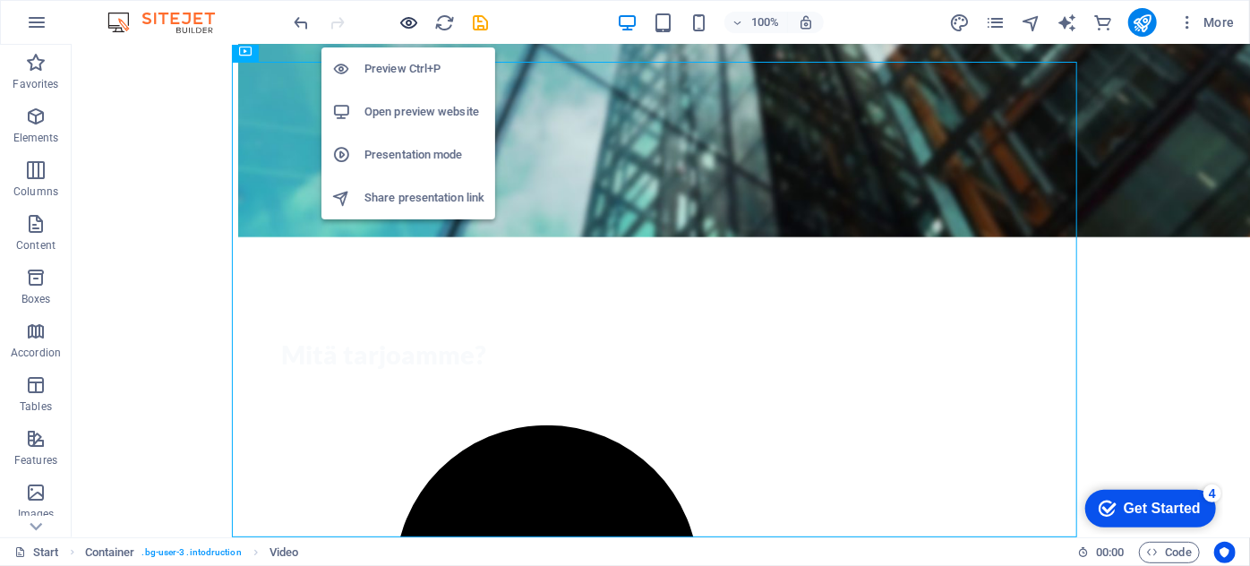
click at [414, 18] on icon "button" at bounding box center [409, 23] width 21 height 21
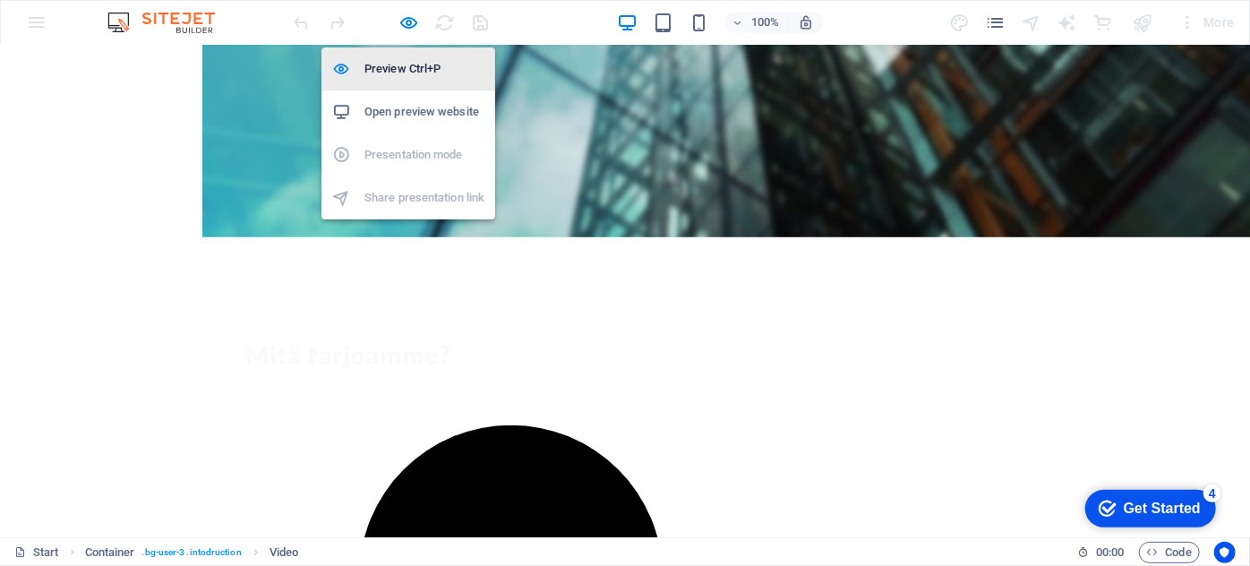
click at [413, 71] on h6 "Preview Ctrl+P" at bounding box center [424, 68] width 120 height 21
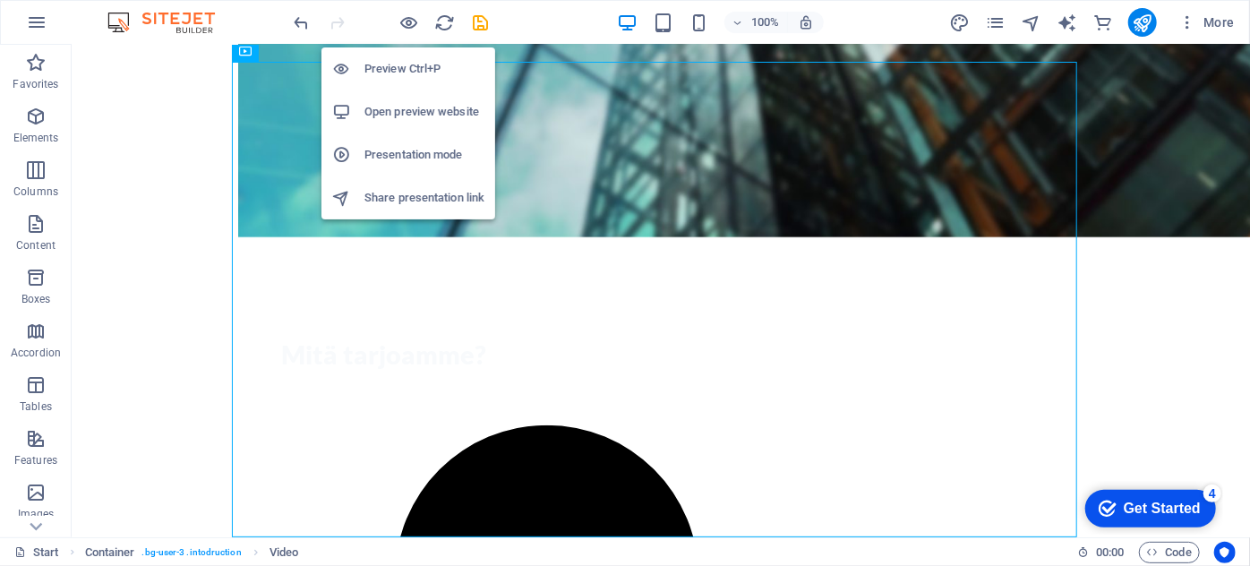
click at [406, 107] on h6 "Open preview website" at bounding box center [424, 111] width 120 height 21
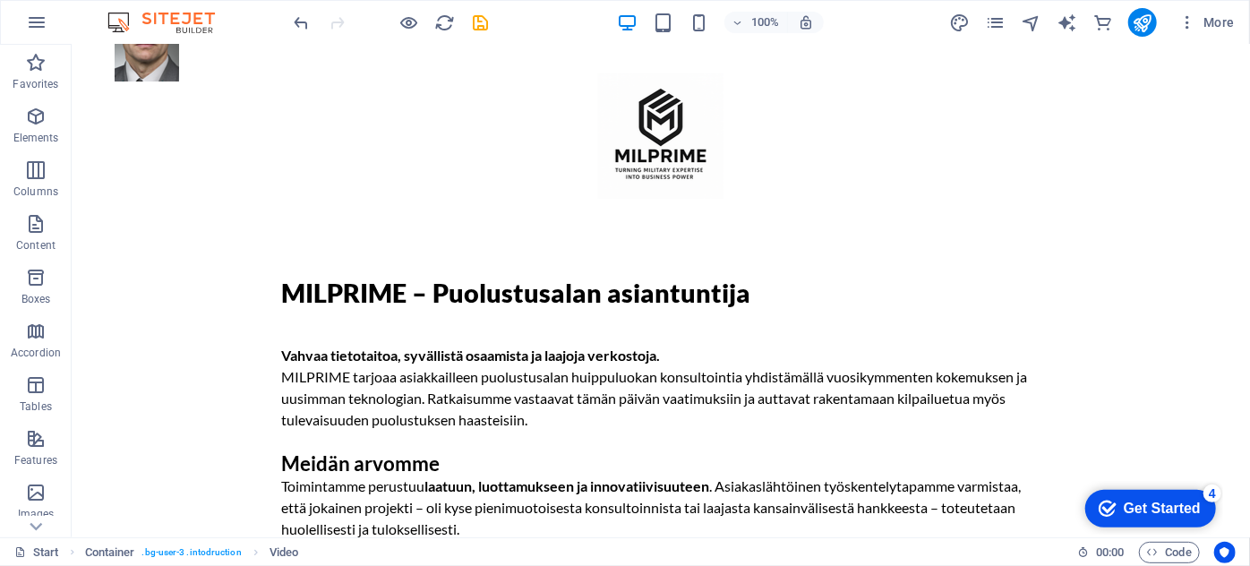
scroll to position [12, 0]
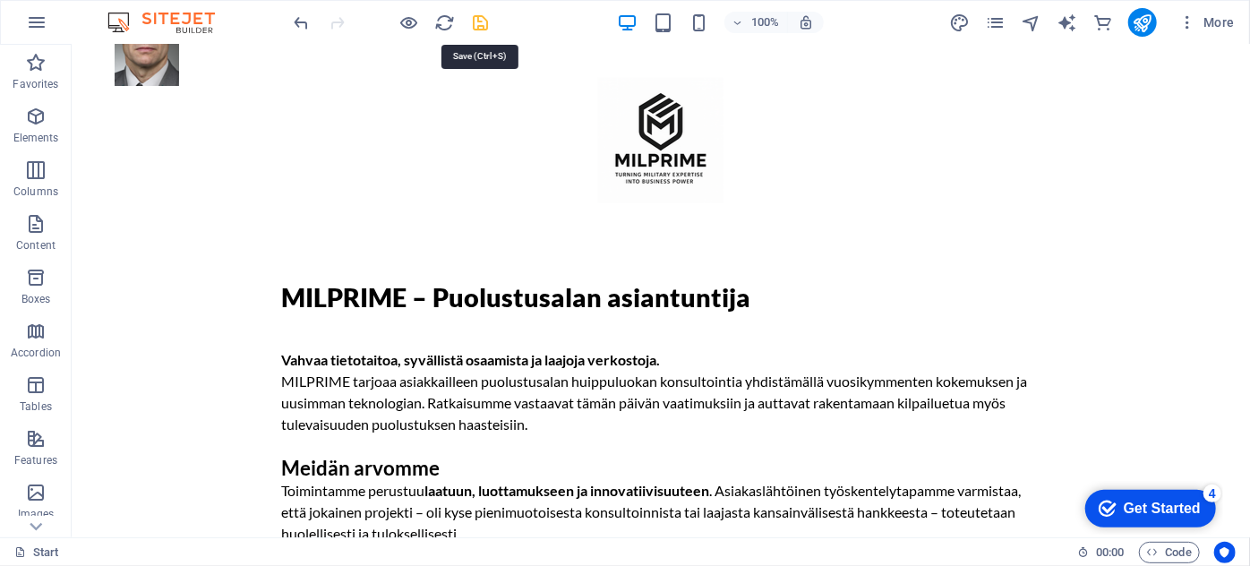
click at [483, 30] on icon "save" at bounding box center [481, 23] width 21 height 21
